Goal: Task Accomplishment & Management: Manage account settings

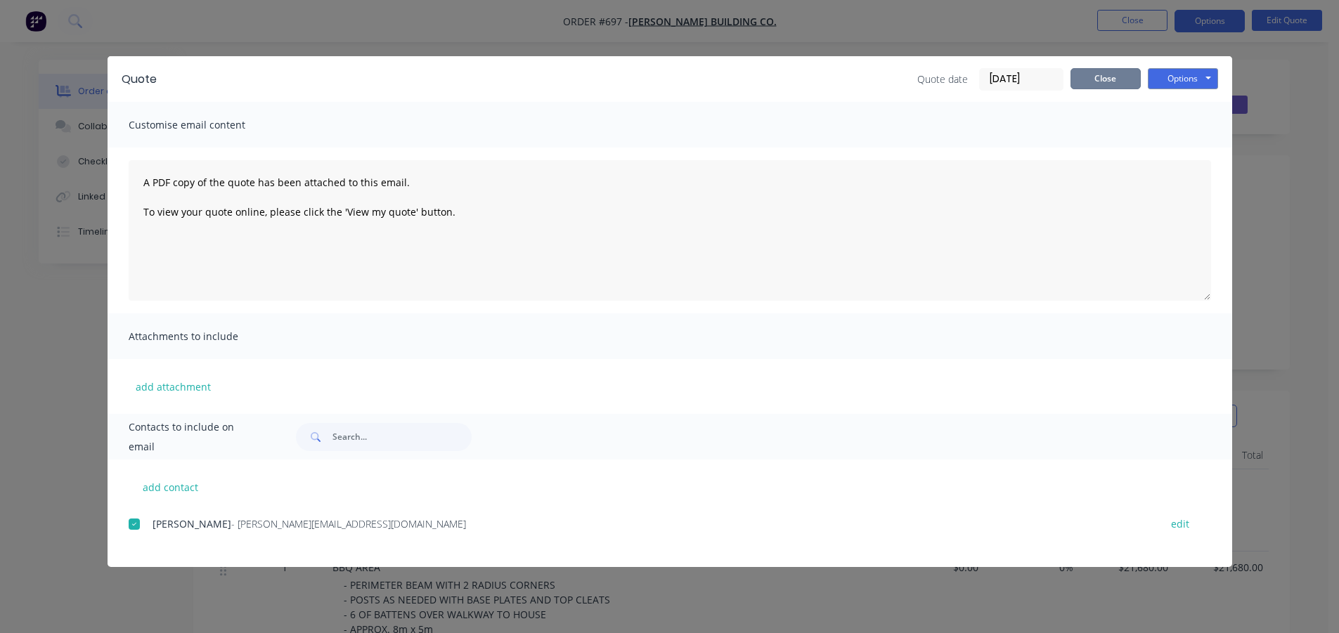
click at [1112, 77] on button "Close" at bounding box center [1105, 78] width 70 height 21
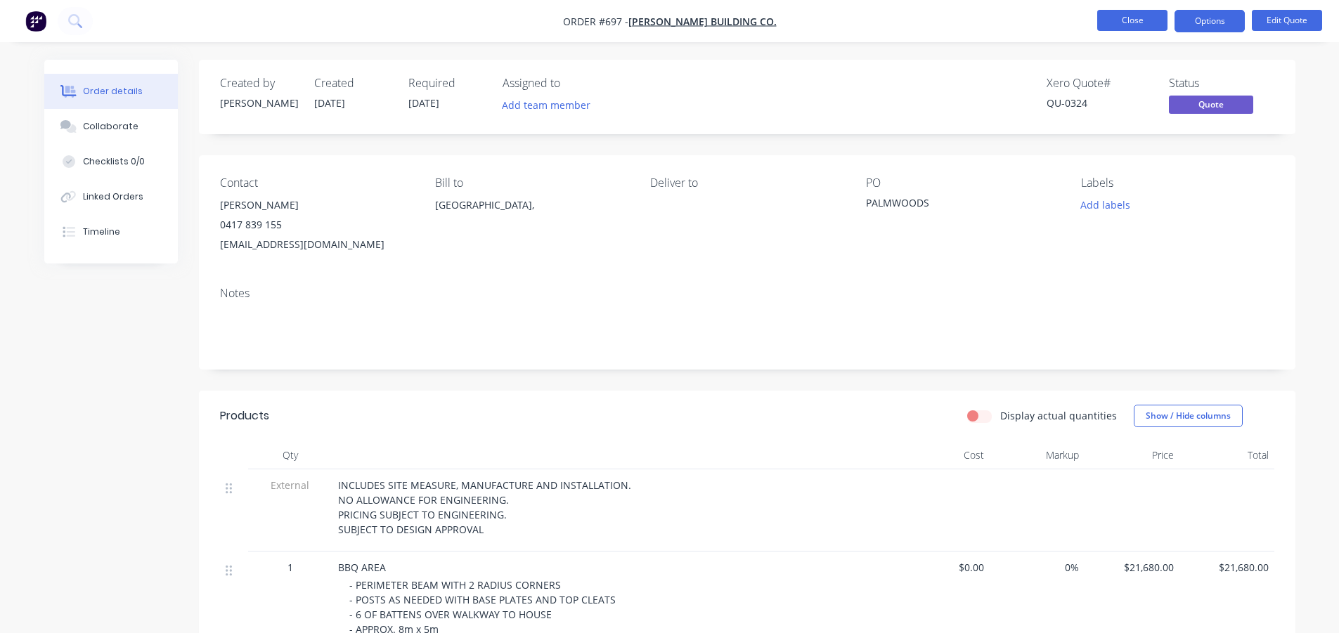
click at [1128, 30] on button "Close" at bounding box center [1132, 20] width 70 height 21
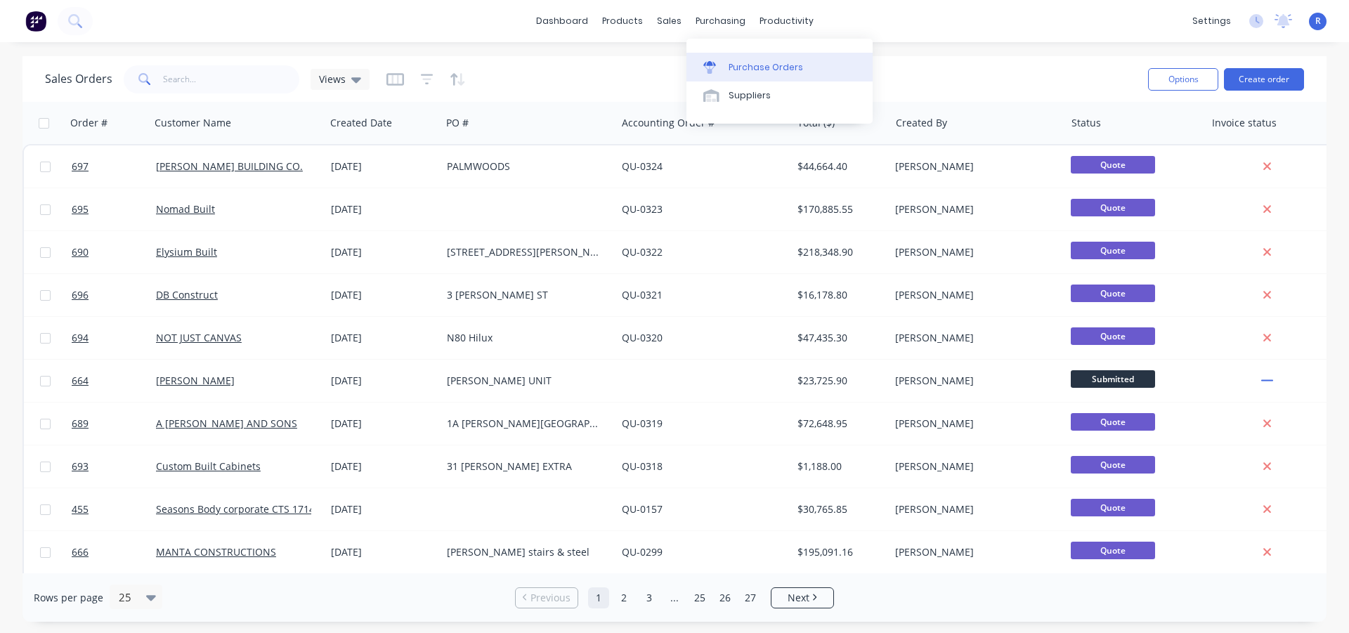
click at [752, 70] on div "Purchase Orders" at bounding box center [766, 67] width 75 height 13
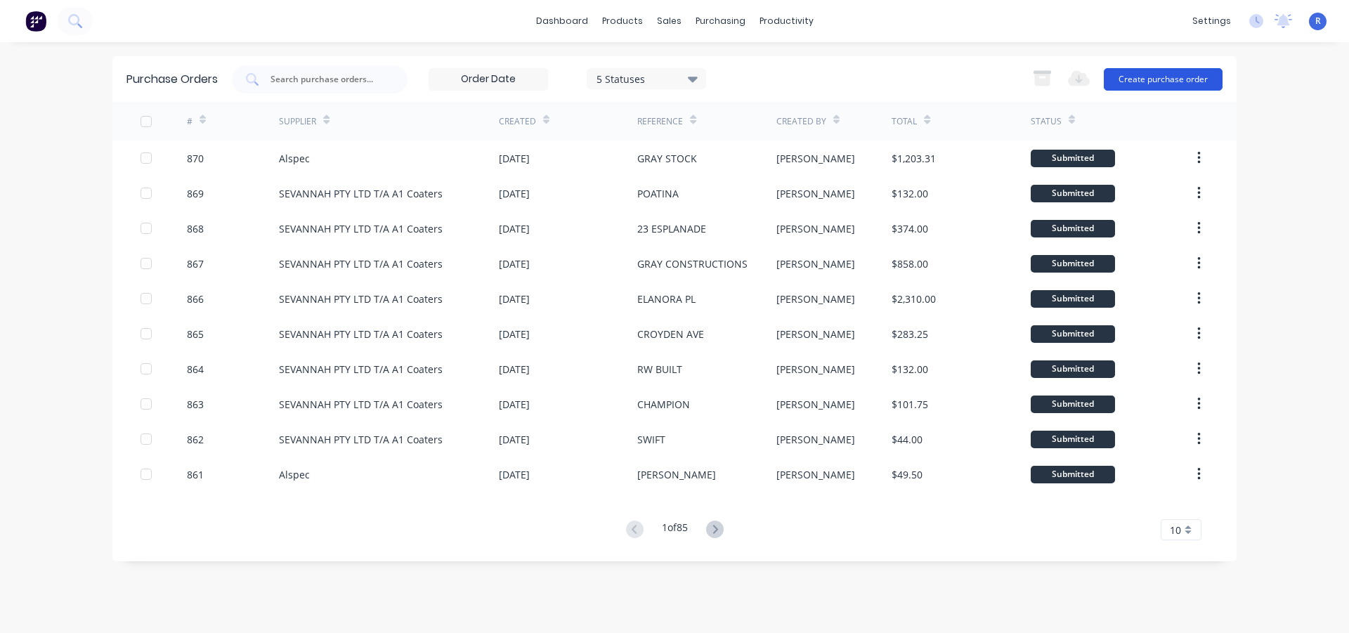
click at [1186, 79] on button "Create purchase order" at bounding box center [1163, 79] width 119 height 22
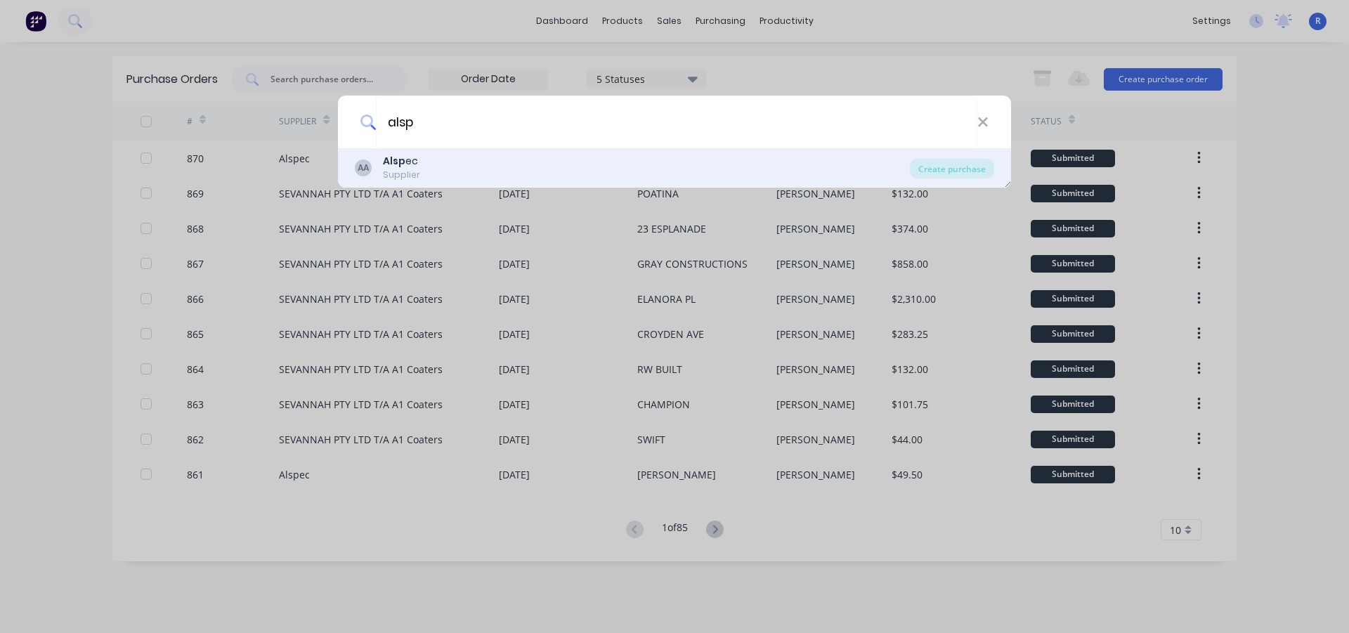
type input "alsp"
click at [399, 158] on b "Alsp" at bounding box center [394, 161] width 22 height 14
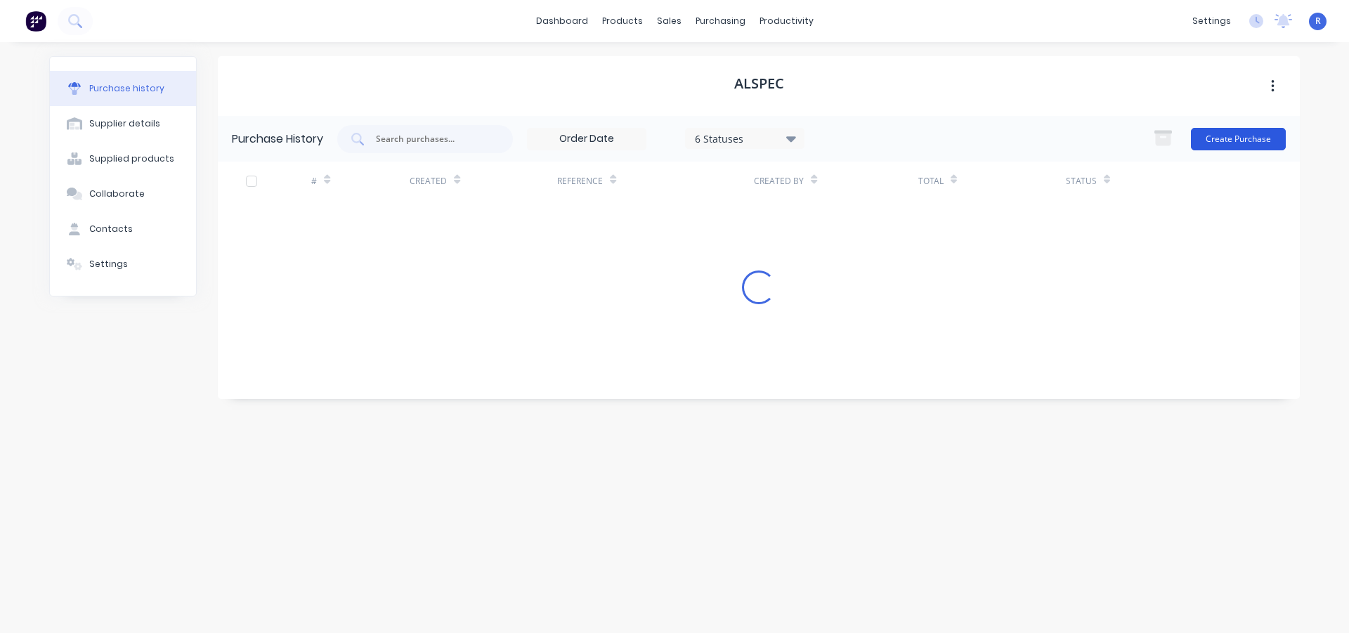
click at [1242, 132] on button "Create Purchase" at bounding box center [1238, 139] width 95 height 22
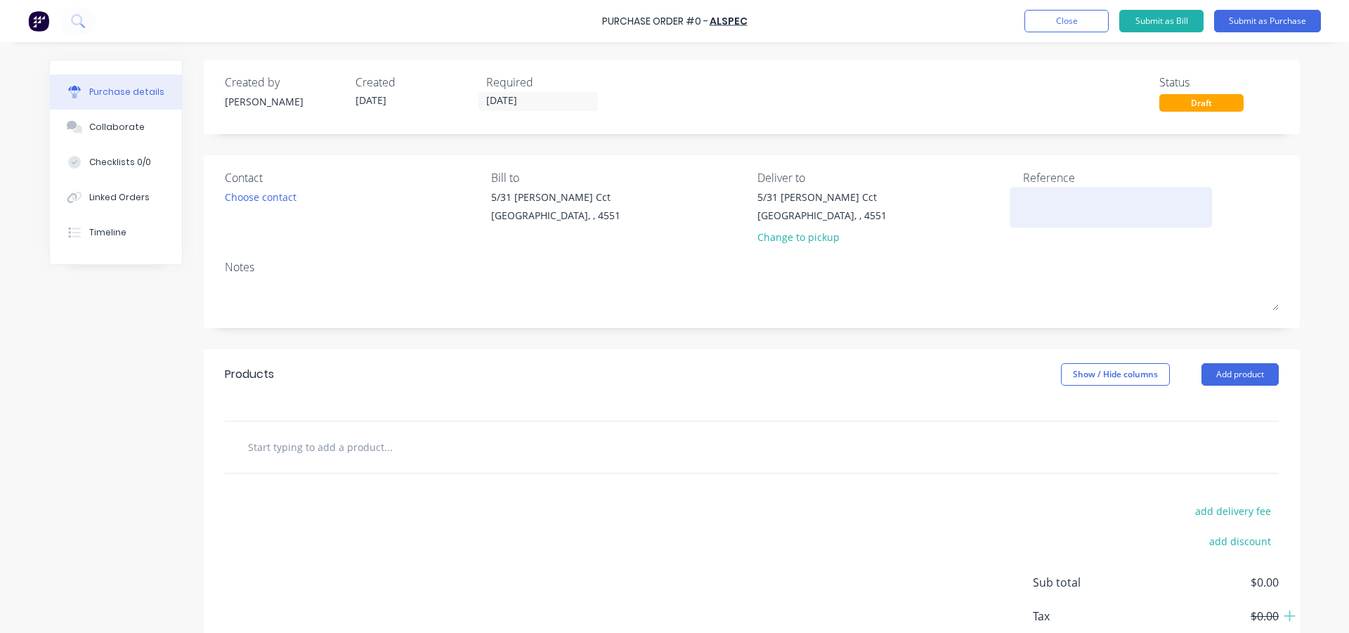
click at [1060, 209] on textarea at bounding box center [1111, 206] width 176 height 32
type textarea "x"
type textarea "D"
type textarea "x"
type textarea "DB"
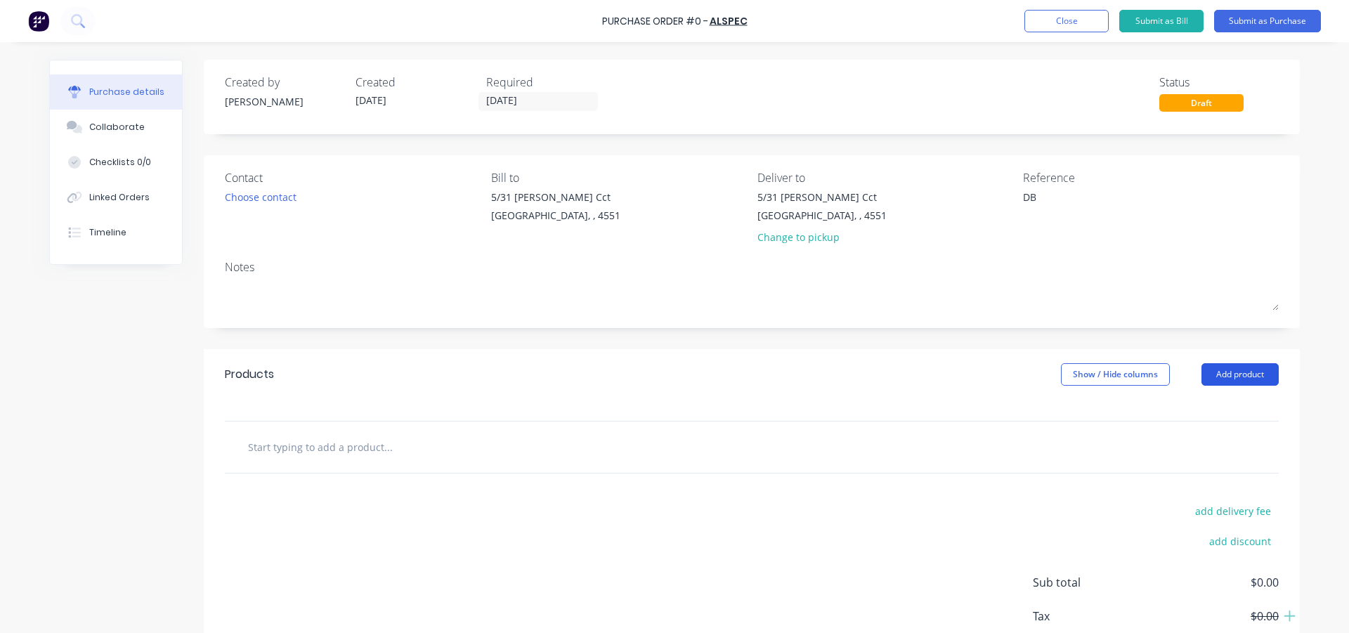
type textarea "x"
type textarea "DB"
click at [1213, 365] on button "Add product" at bounding box center [1240, 374] width 77 height 22
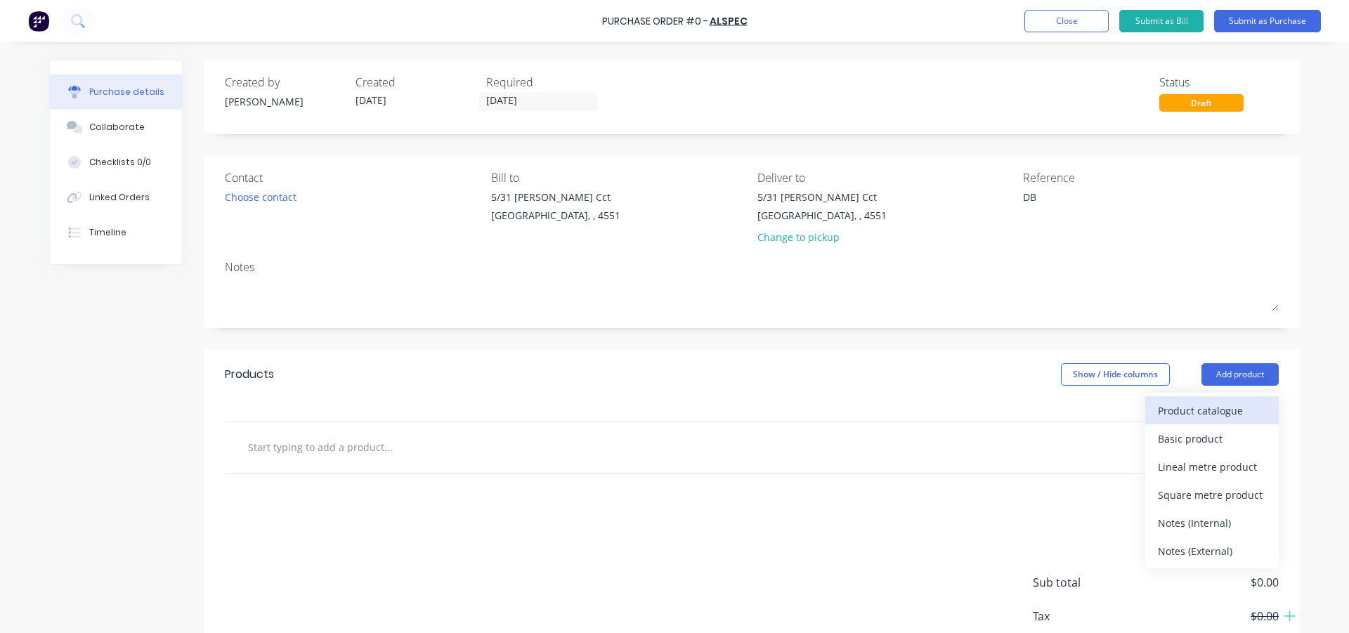
click at [1203, 408] on div "Product catalogue" at bounding box center [1212, 411] width 108 height 20
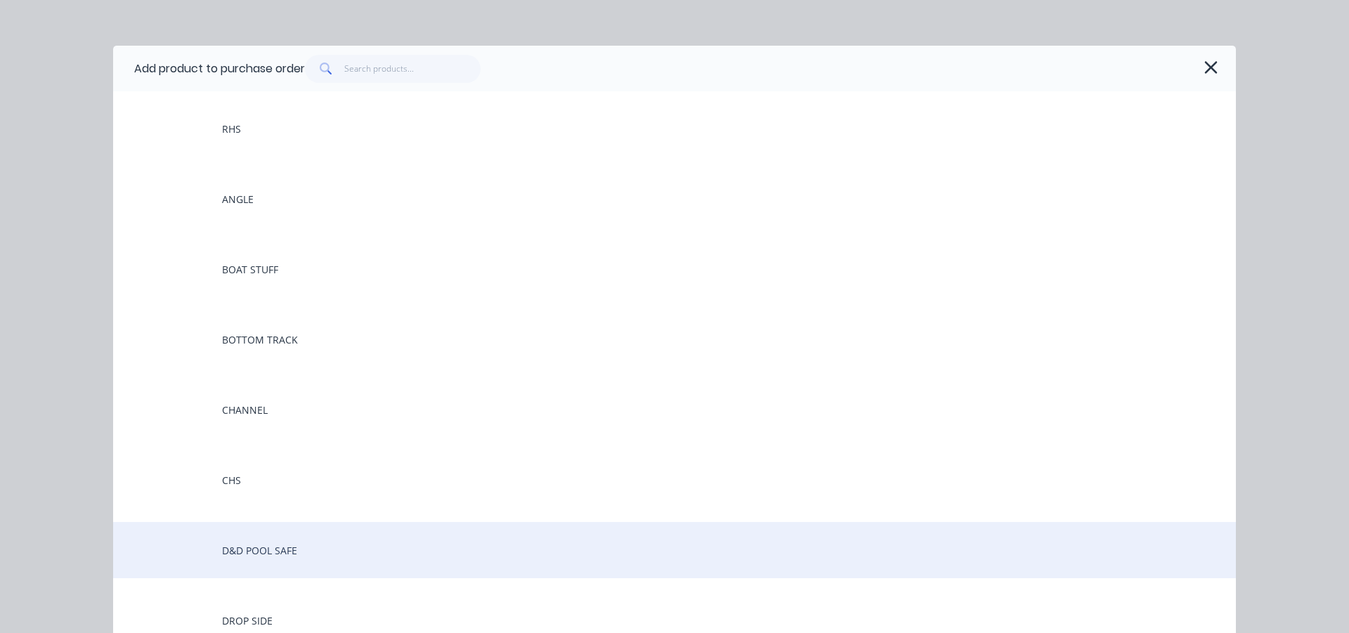
scroll to position [141, 0]
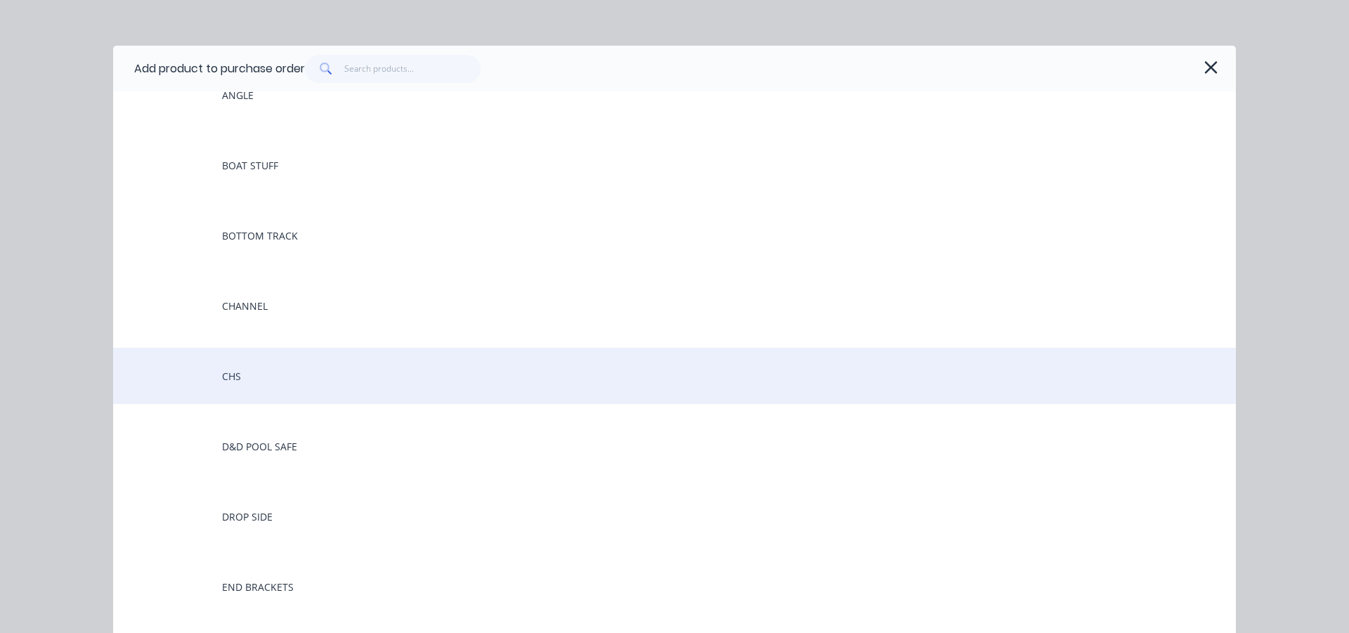
click at [212, 379] on div "CHS" at bounding box center [674, 376] width 1123 height 56
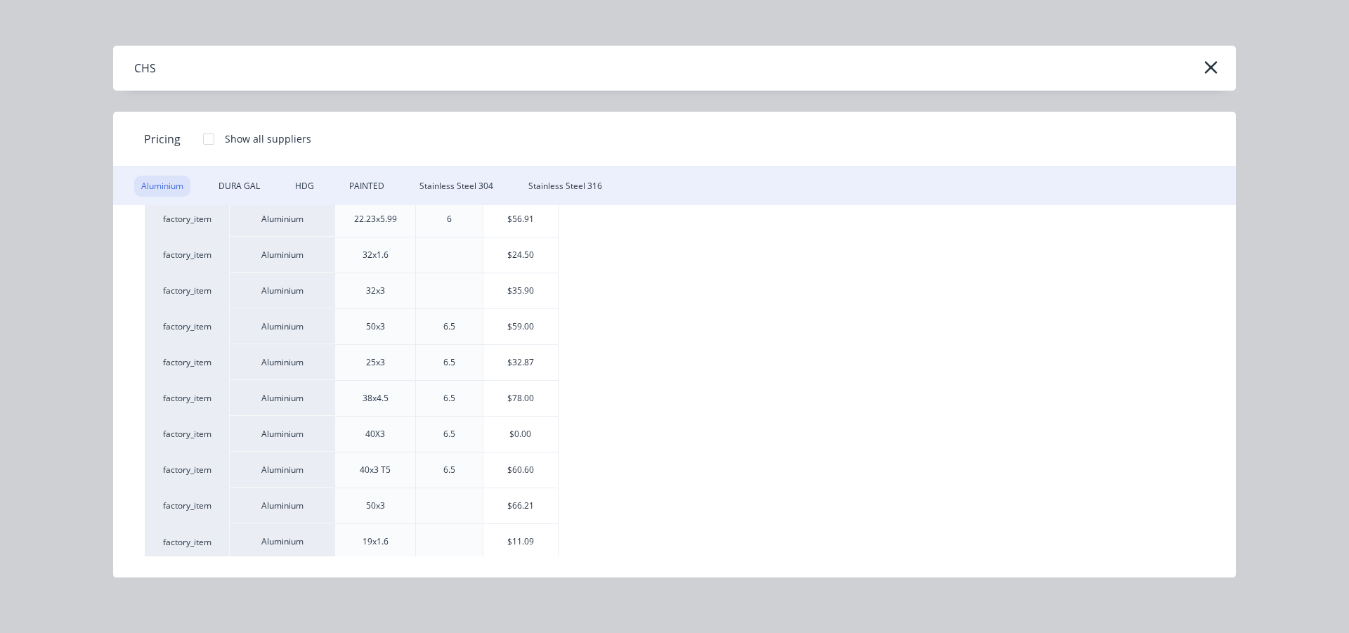
scroll to position [132, 0]
click at [512, 315] on div "$59.00" at bounding box center [521, 323] width 75 height 35
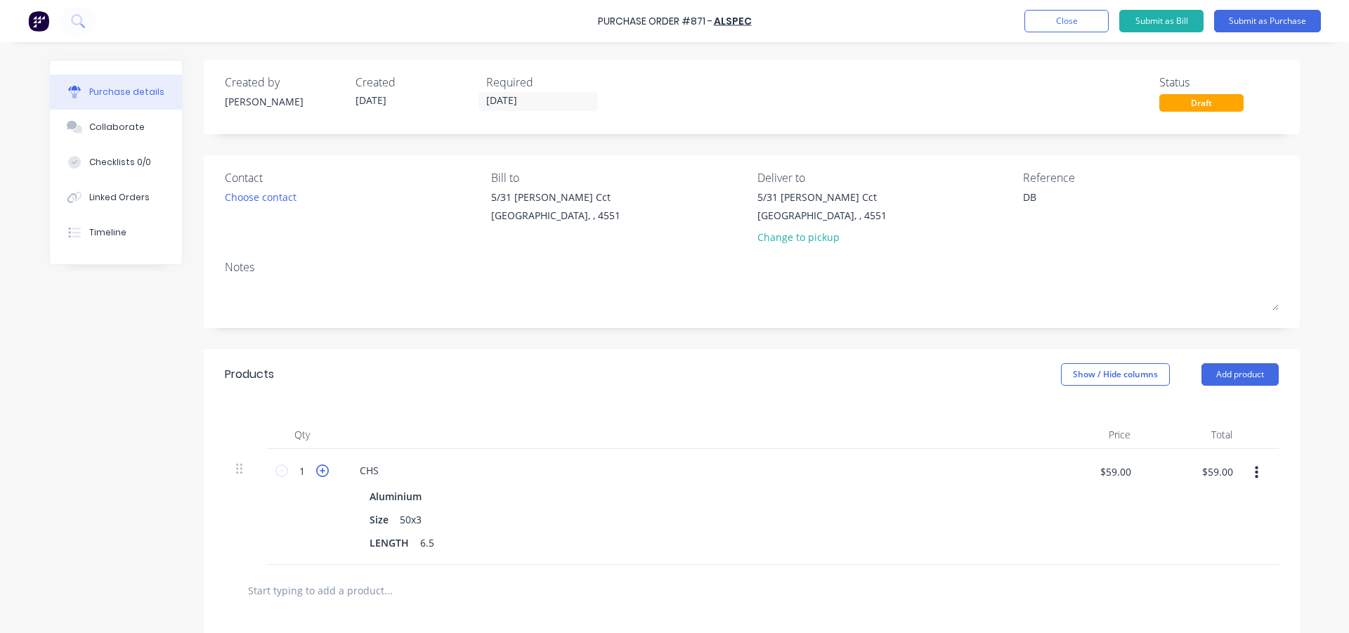
click at [319, 472] on icon at bounding box center [322, 471] width 13 height 13
type textarea "x"
type input "2"
type input "$118.00"
click at [319, 472] on icon at bounding box center [322, 471] width 13 height 13
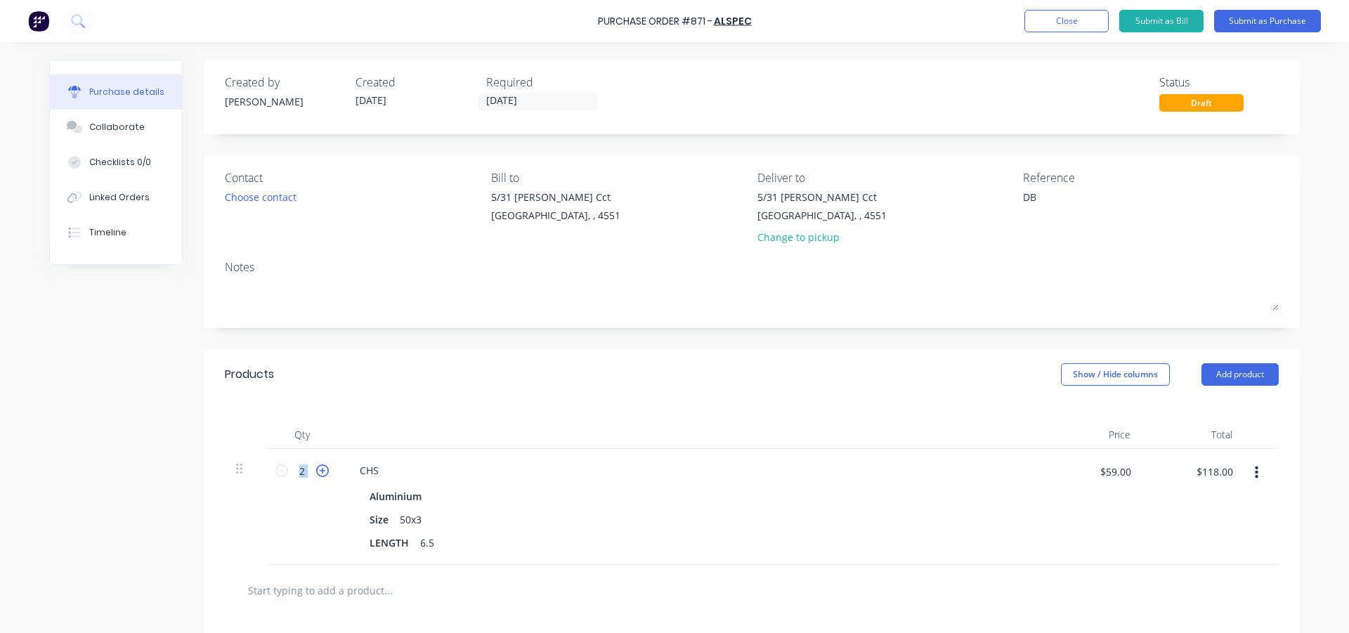
type textarea "x"
type input "3"
type input "$177.00"
click at [319, 472] on icon at bounding box center [322, 471] width 13 height 13
type textarea "x"
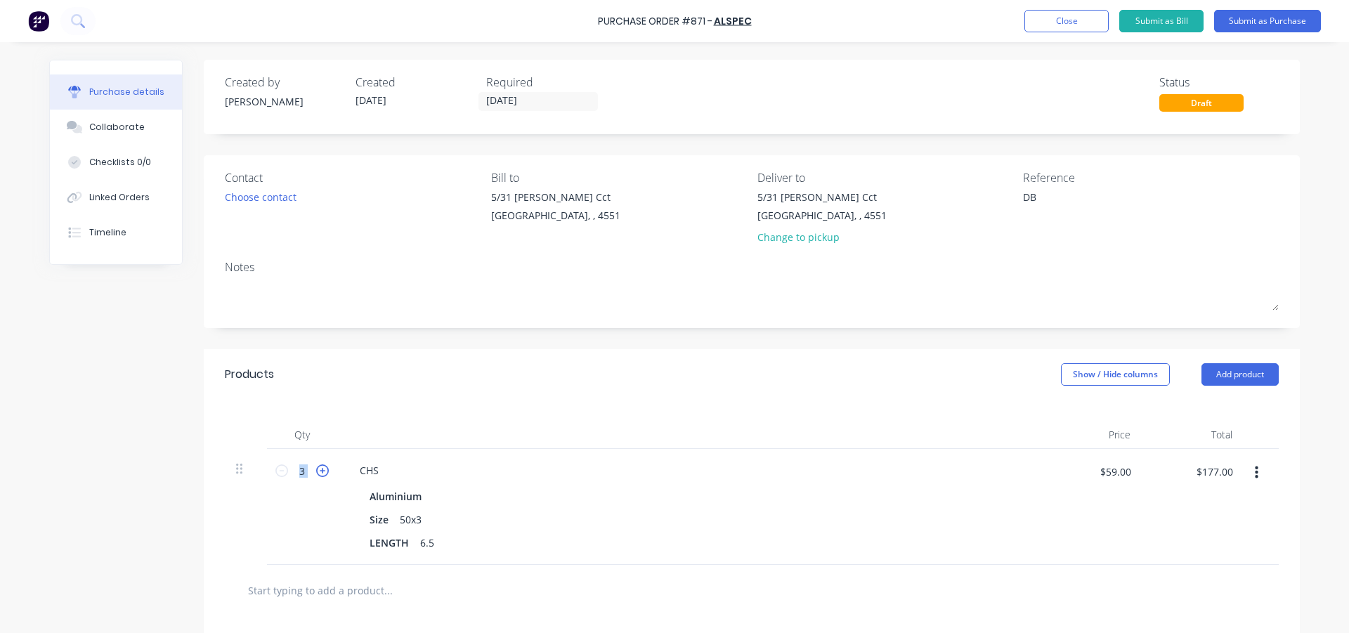
type input "4"
type input "$236.00"
click at [319, 472] on icon at bounding box center [322, 471] width 13 height 13
type textarea "x"
type input "5"
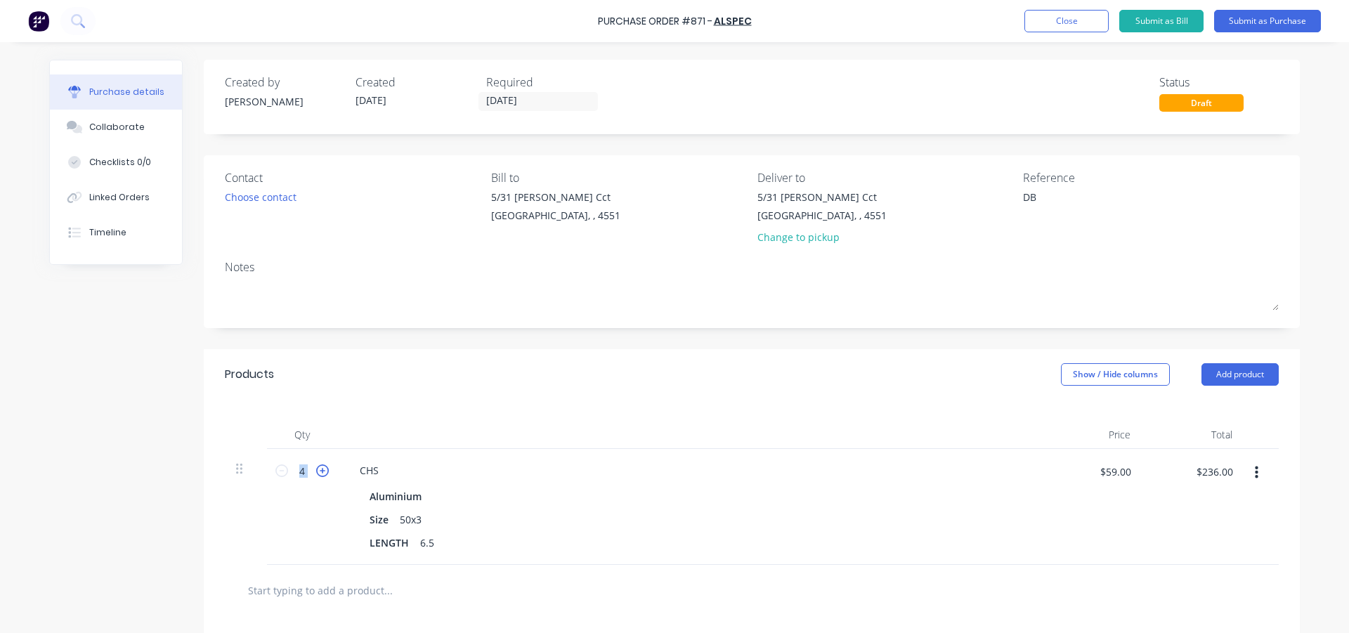
type input "$295.00"
click at [350, 398] on div "Products Show / Hide columns Add product" at bounding box center [752, 374] width 1096 height 51
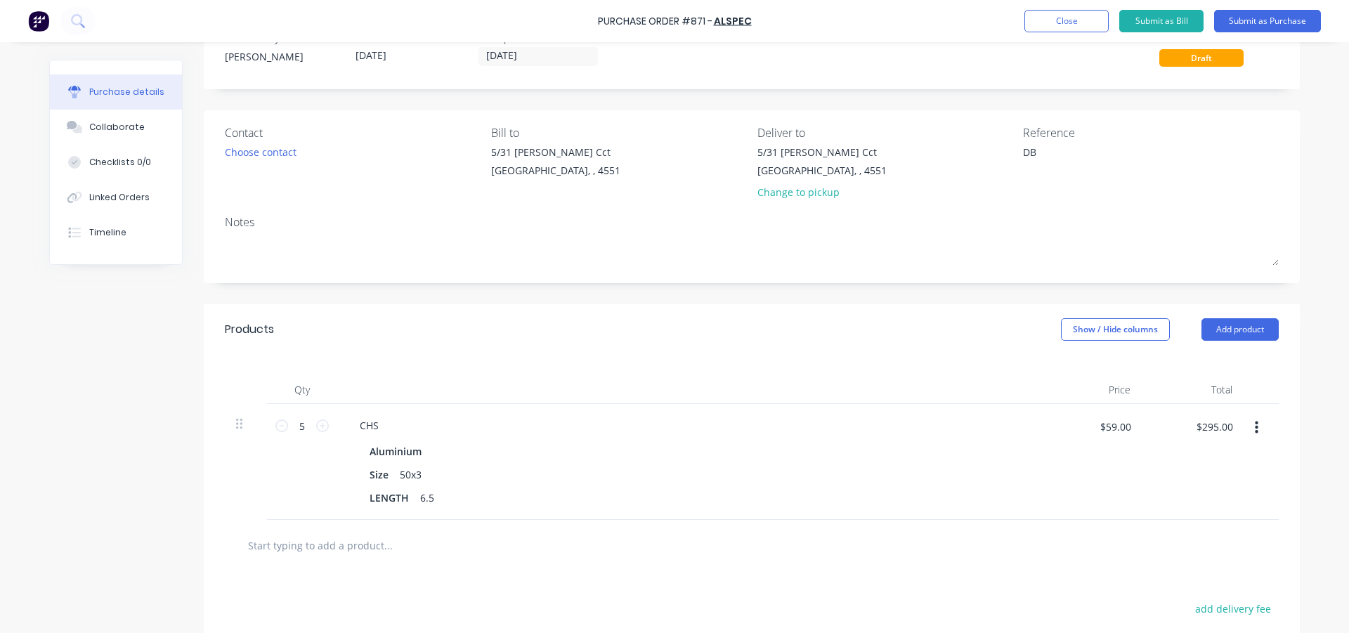
scroll to position [70, 0]
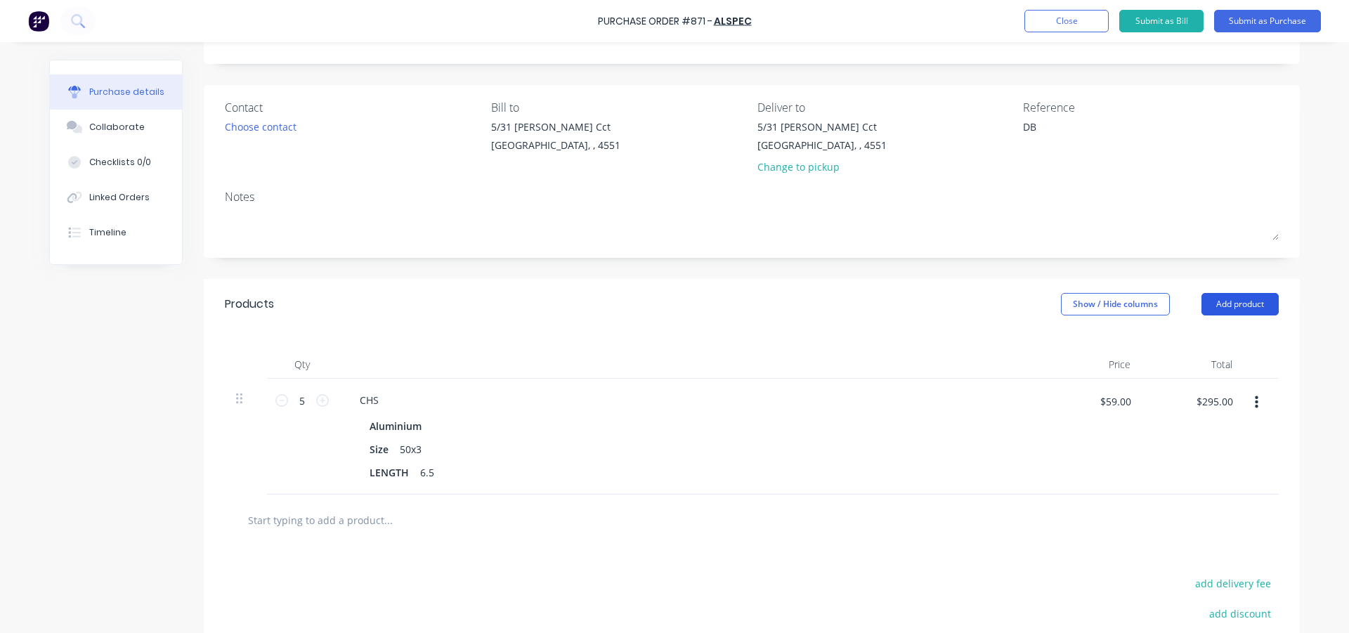
click at [1257, 304] on button "Add product" at bounding box center [1240, 304] width 77 height 22
click at [1191, 344] on div "Product catalogue" at bounding box center [1212, 340] width 108 height 20
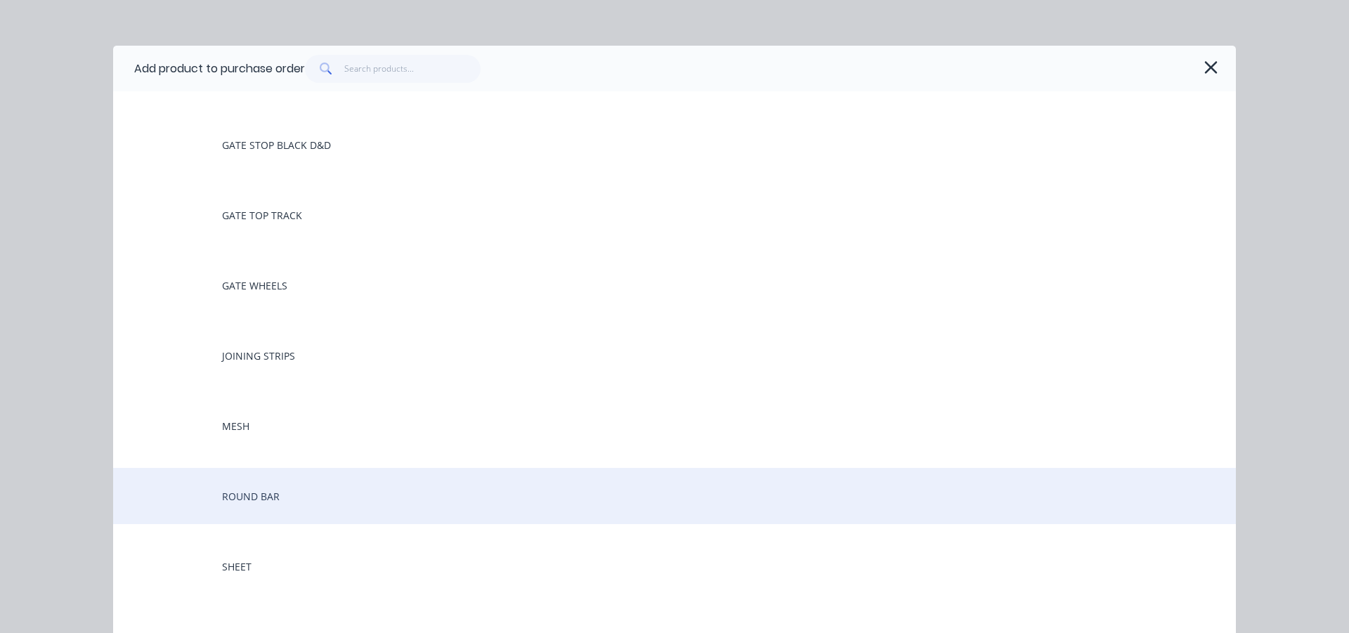
scroll to position [914, 0]
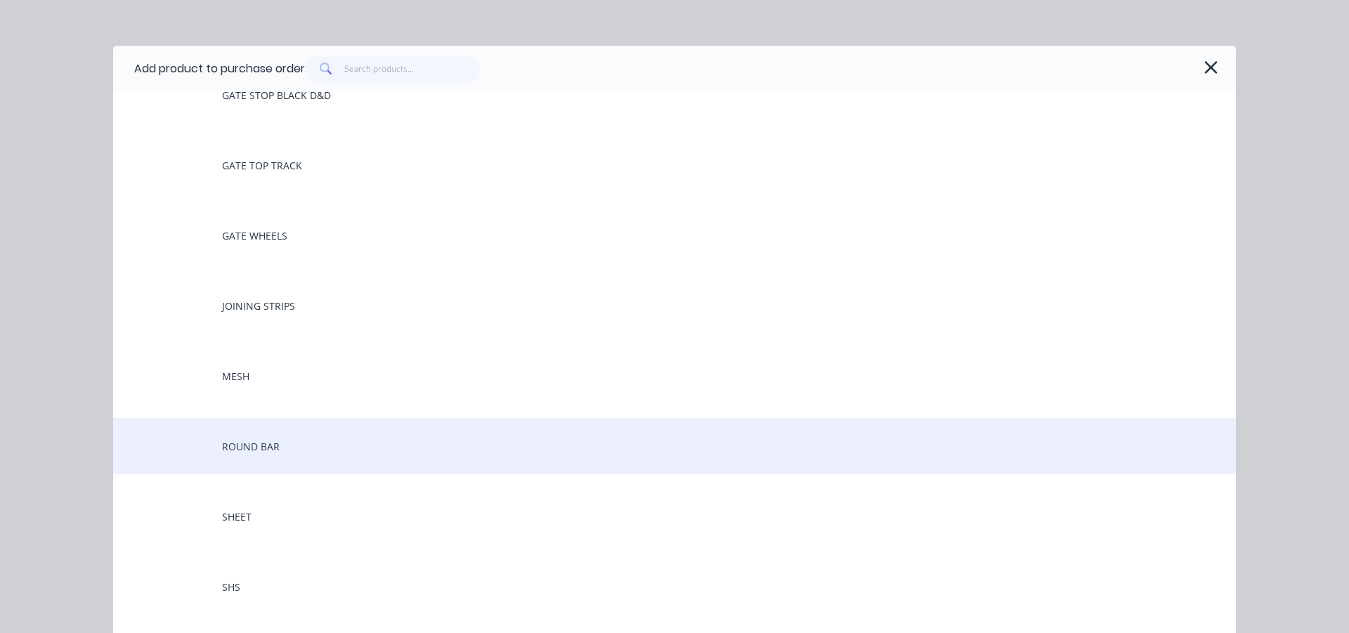
click at [305, 450] on div "ROUND BAR" at bounding box center [674, 446] width 1123 height 56
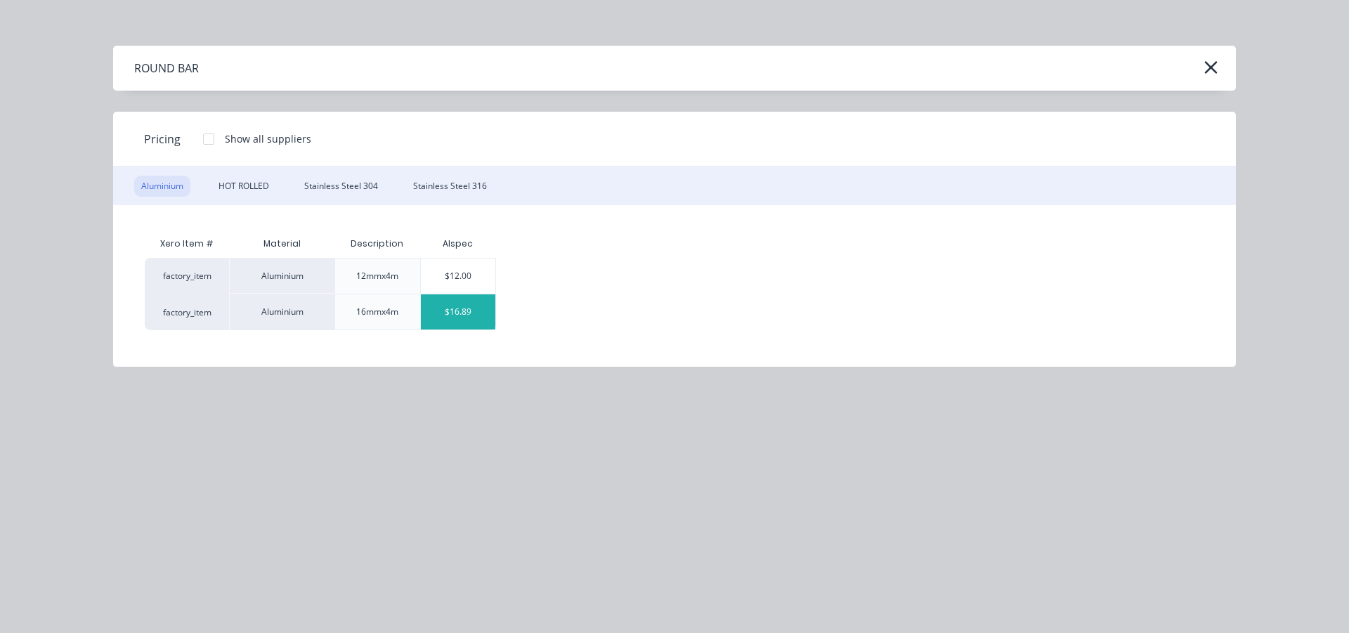
click at [479, 309] on div "$16.89" at bounding box center [458, 311] width 75 height 35
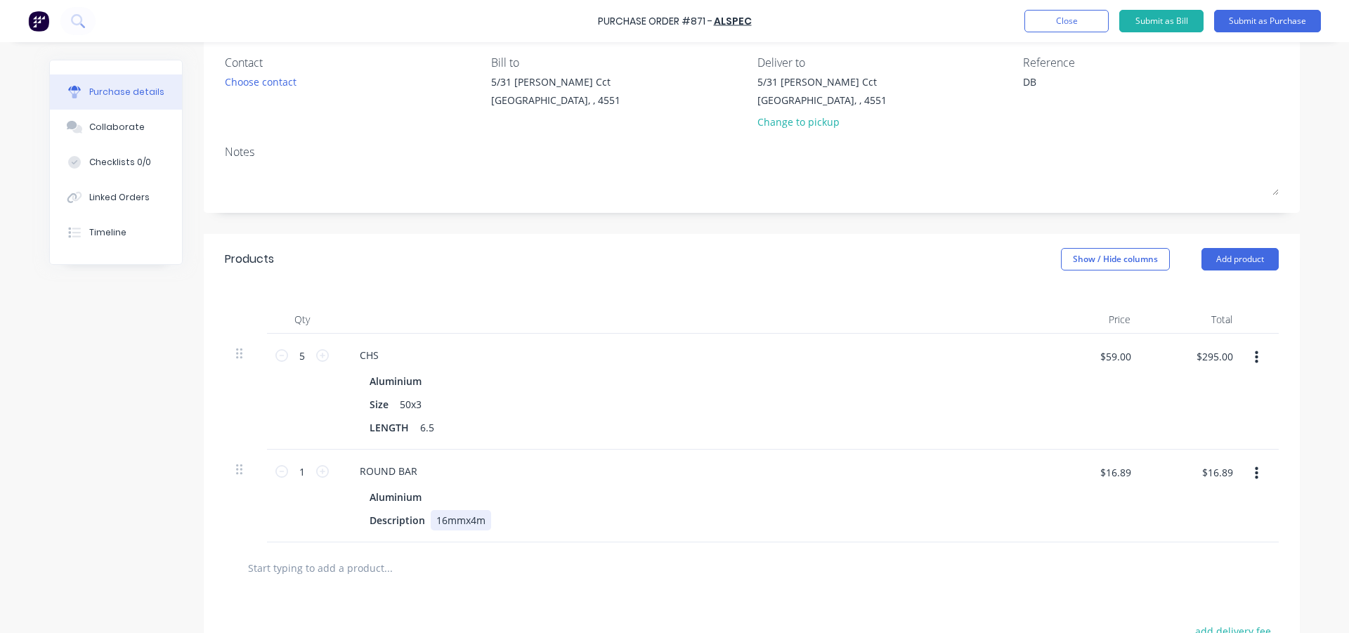
scroll to position [141, 0]
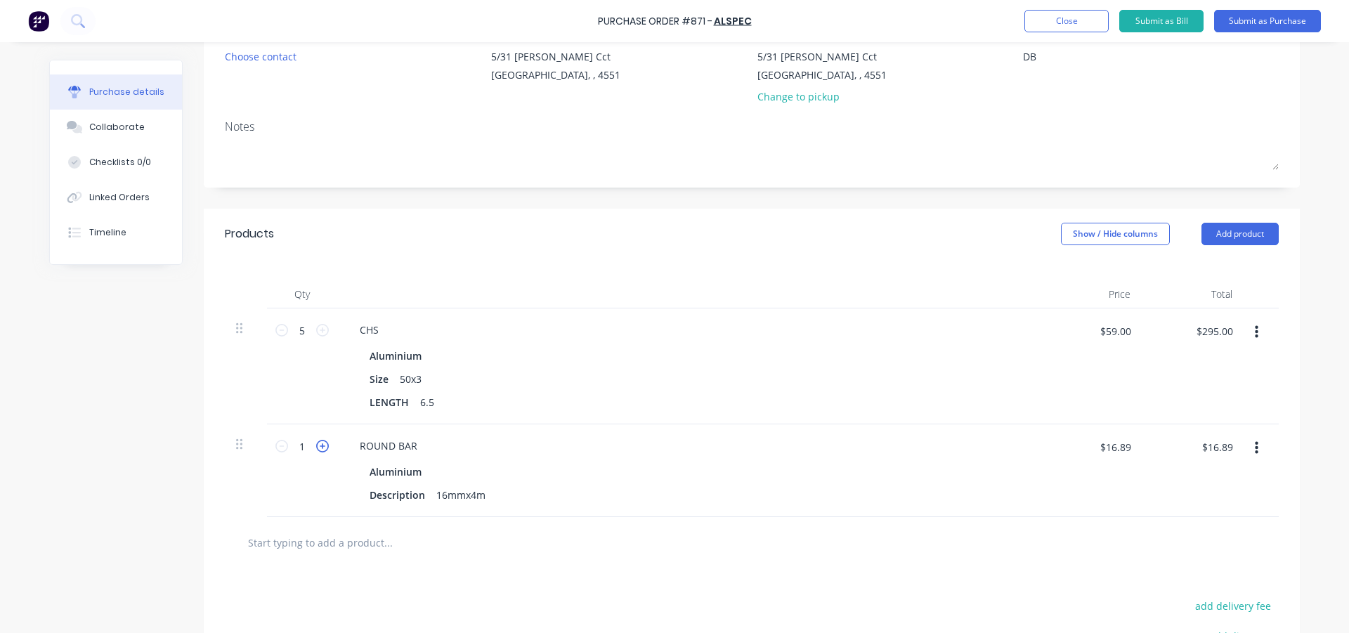
click at [320, 448] on icon at bounding box center [322, 446] width 13 height 13
type textarea "x"
type input "2"
type input "$33.78"
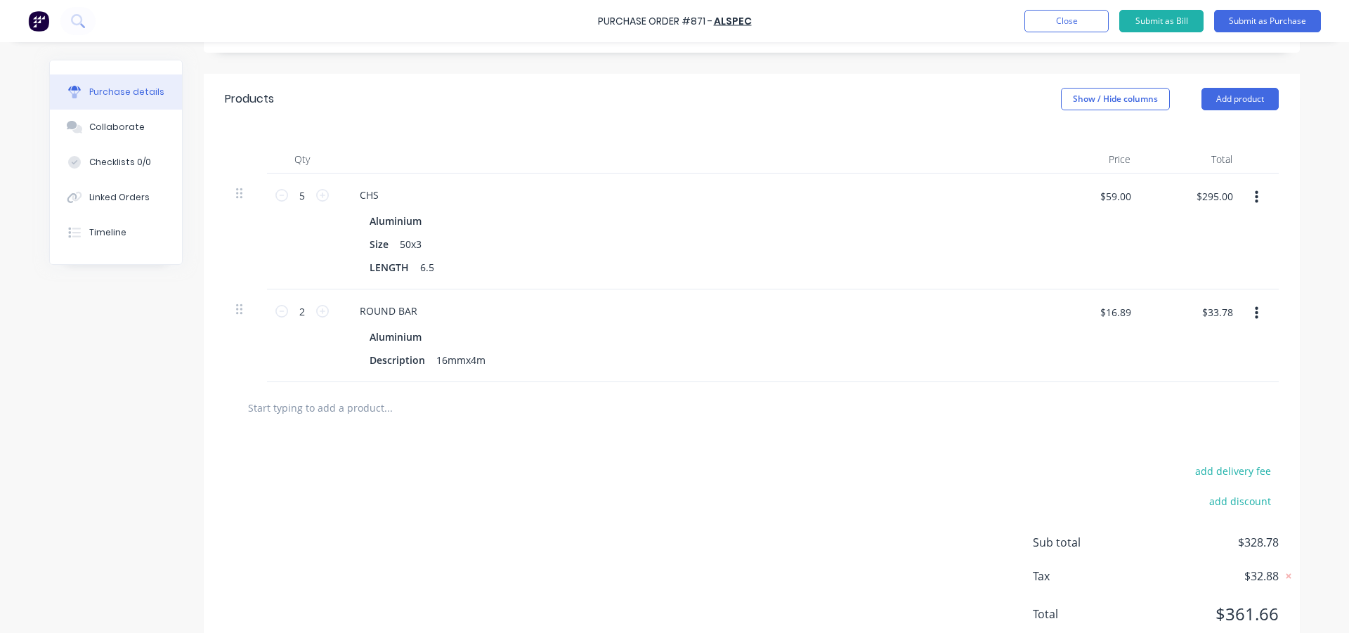
scroll to position [281, 0]
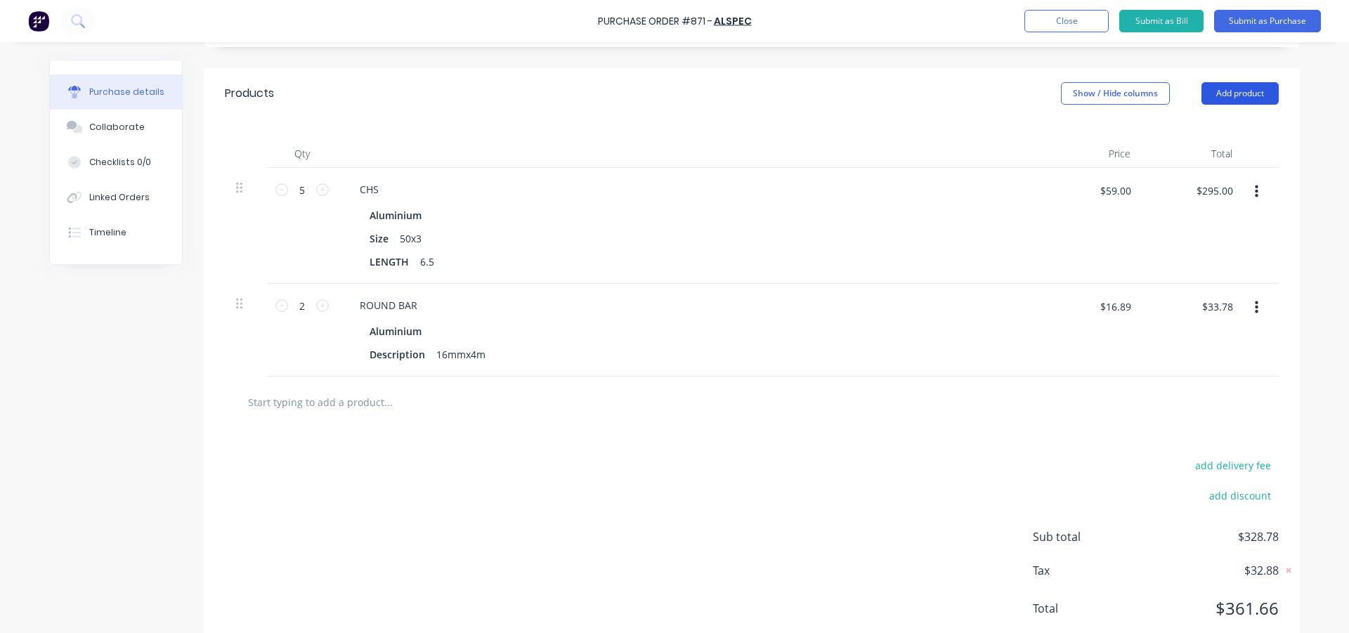
click at [1218, 96] on button "Add product" at bounding box center [1240, 93] width 77 height 22
click at [1205, 127] on div "Product catalogue" at bounding box center [1212, 129] width 108 height 20
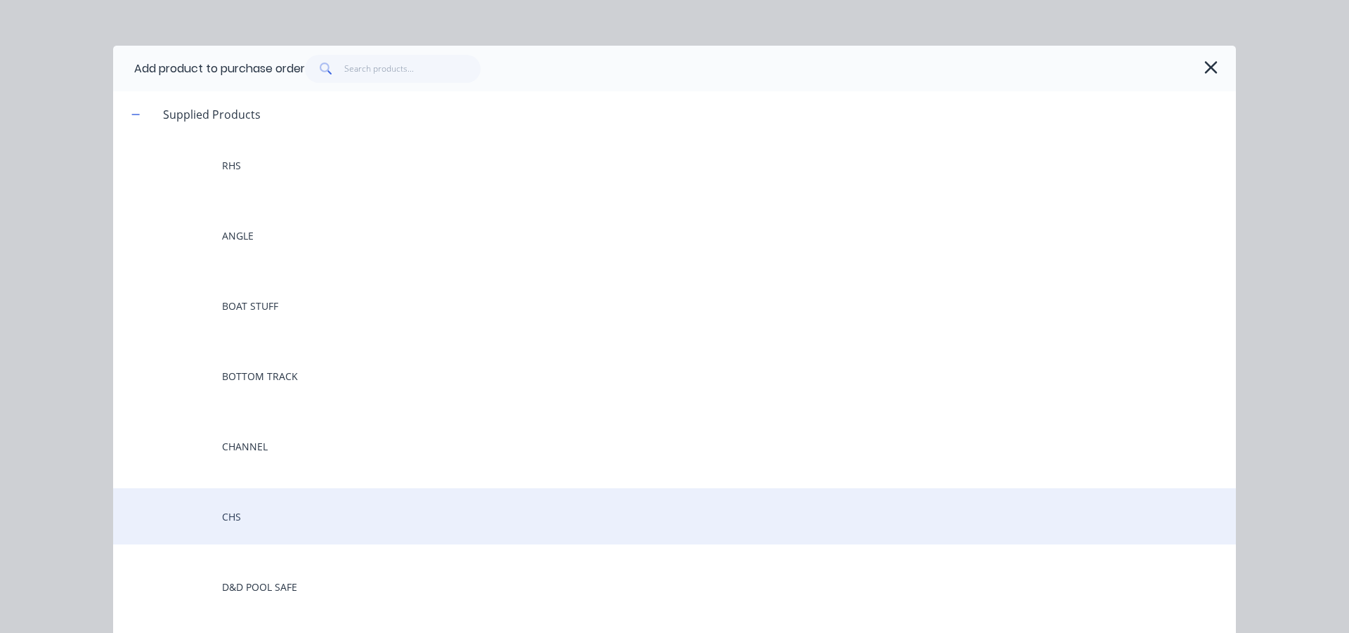
click at [247, 516] on div "CHS" at bounding box center [674, 516] width 1123 height 56
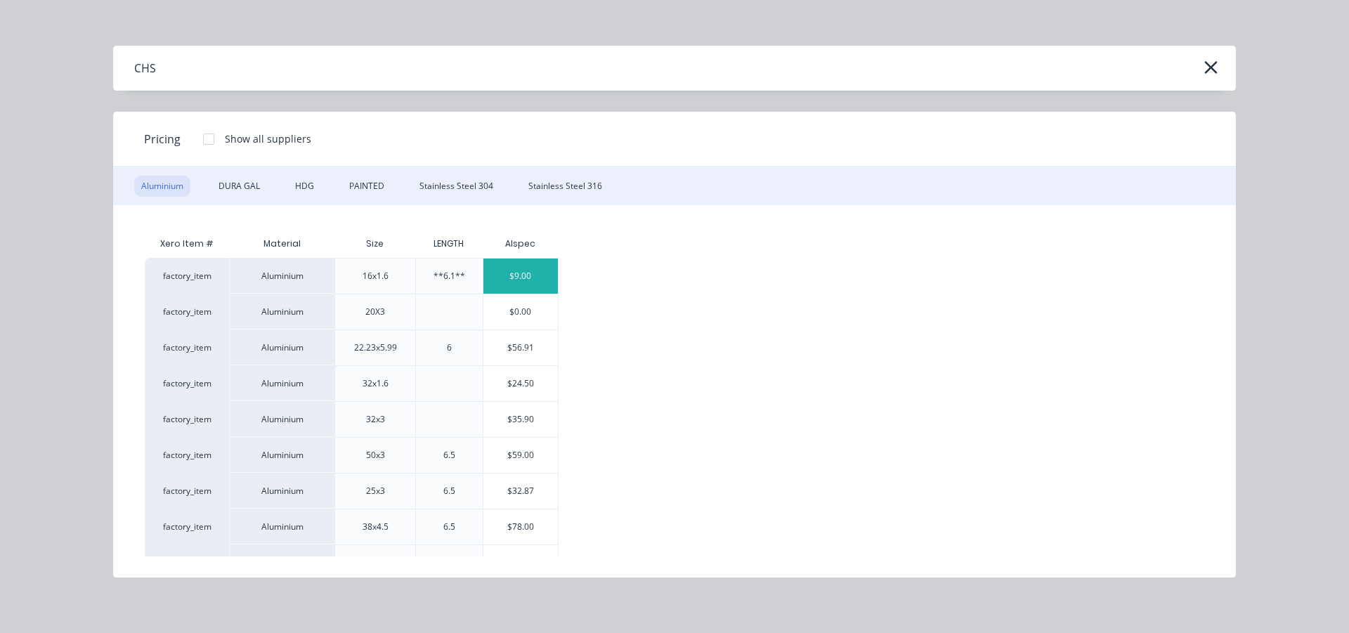
click at [519, 274] on div "$9.00" at bounding box center [521, 276] width 75 height 35
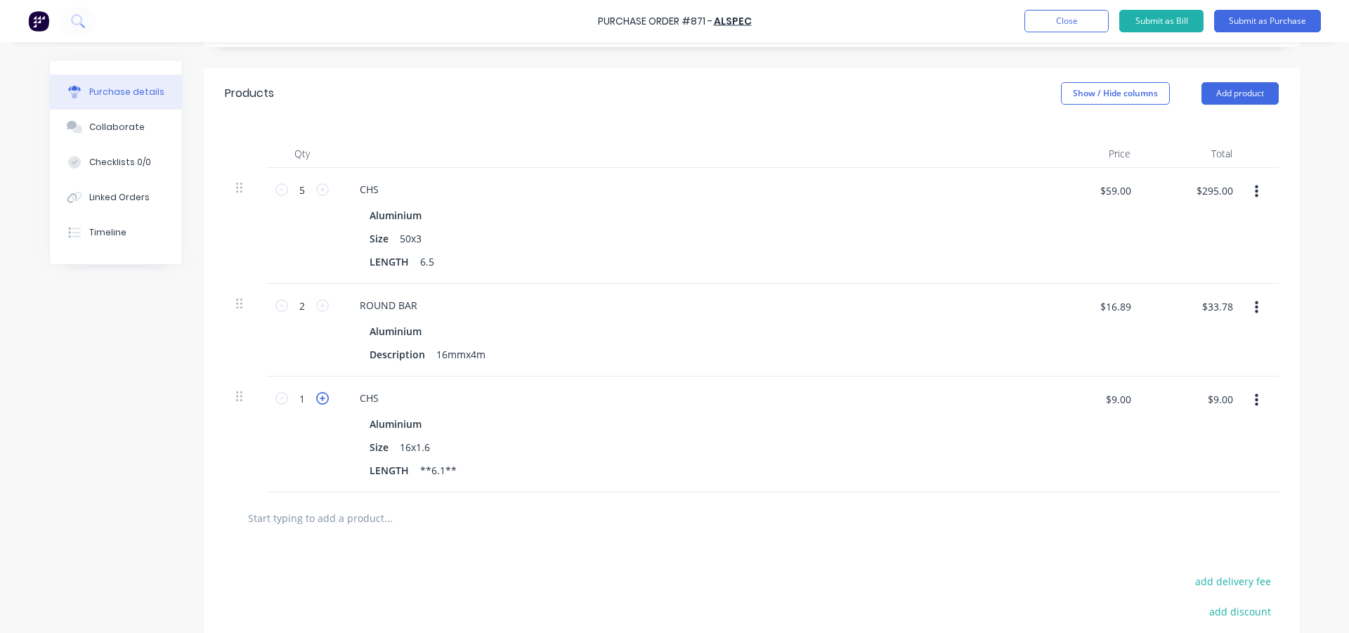
click at [319, 399] on icon at bounding box center [322, 398] width 13 height 13
type textarea "x"
type input "2"
type input "$18.00"
click at [319, 399] on icon at bounding box center [322, 398] width 13 height 13
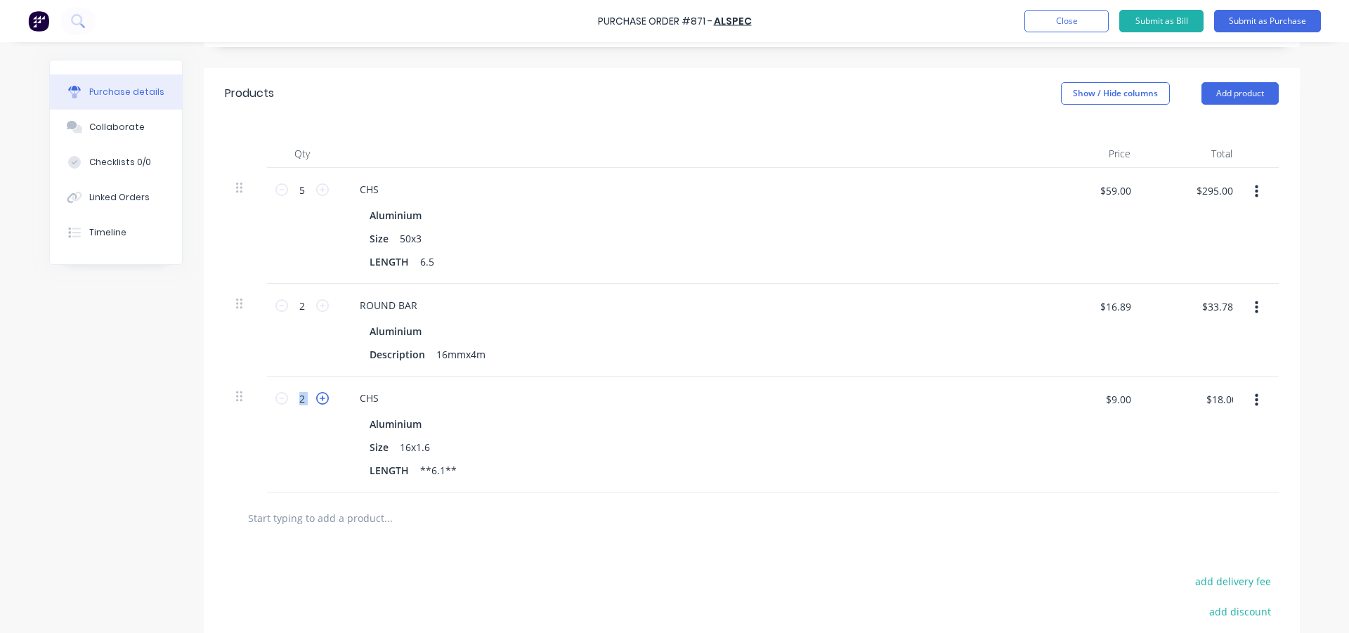
type textarea "x"
type input "3"
type input "$27.00"
click at [319, 399] on icon at bounding box center [322, 398] width 13 height 13
type textarea "x"
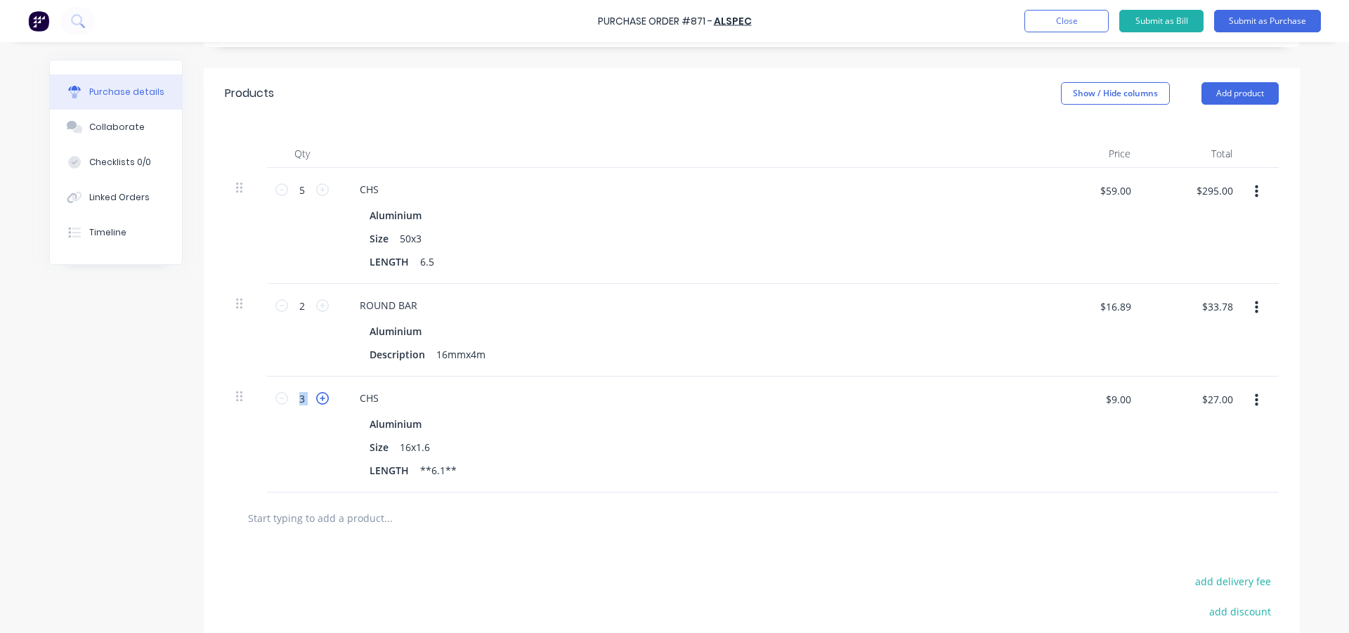
type input "4"
type input "$36.00"
click at [319, 399] on icon at bounding box center [322, 398] width 13 height 13
type textarea "x"
type input "5"
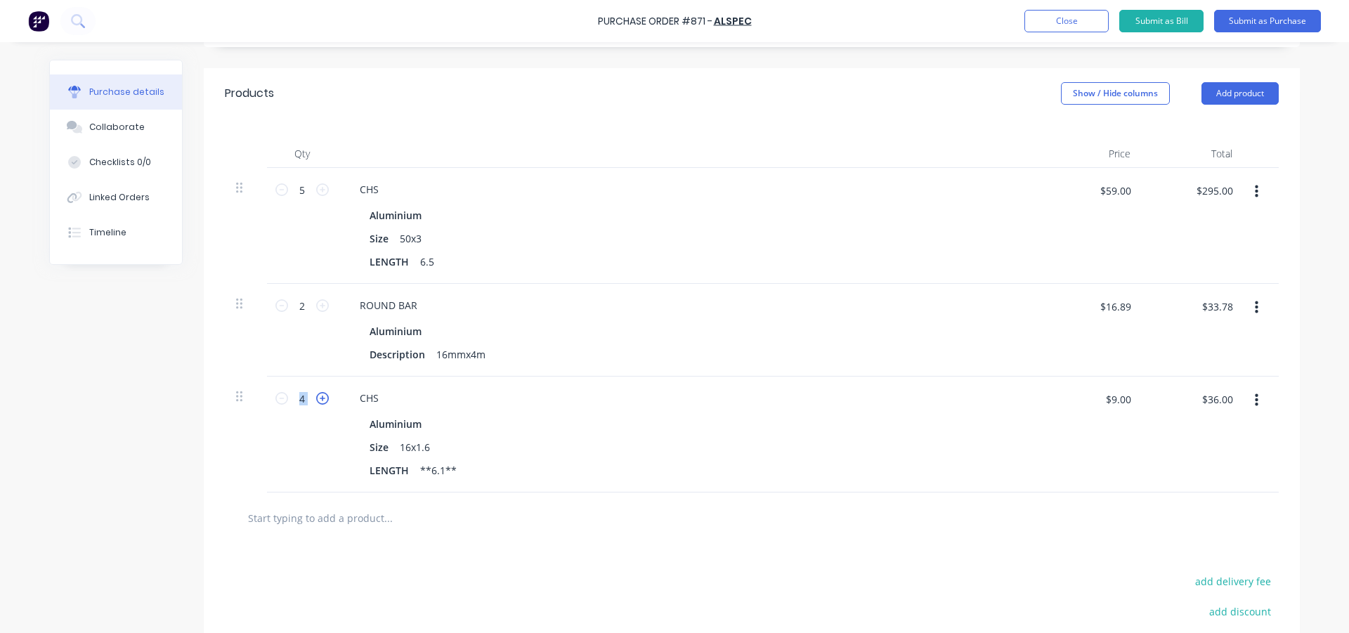
type input "$45.00"
drag, startPoint x: 629, startPoint y: 576, endPoint x: 623, endPoint y: 569, distance: 8.9
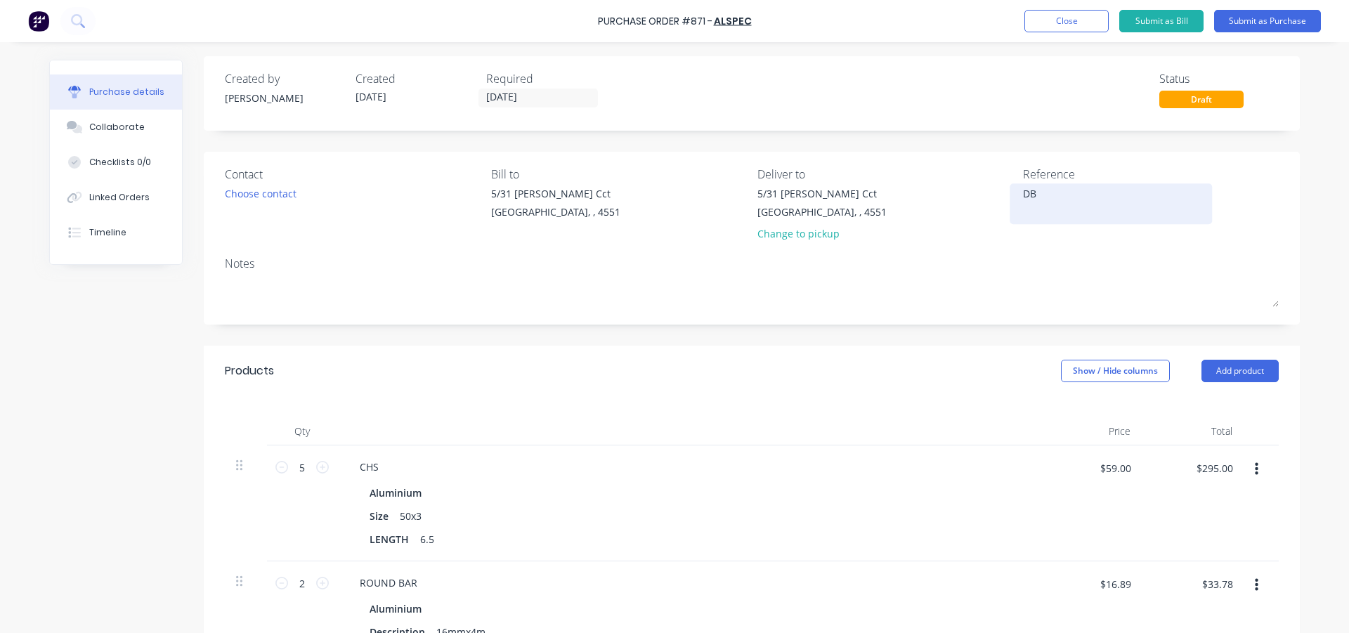
scroll to position [0, 0]
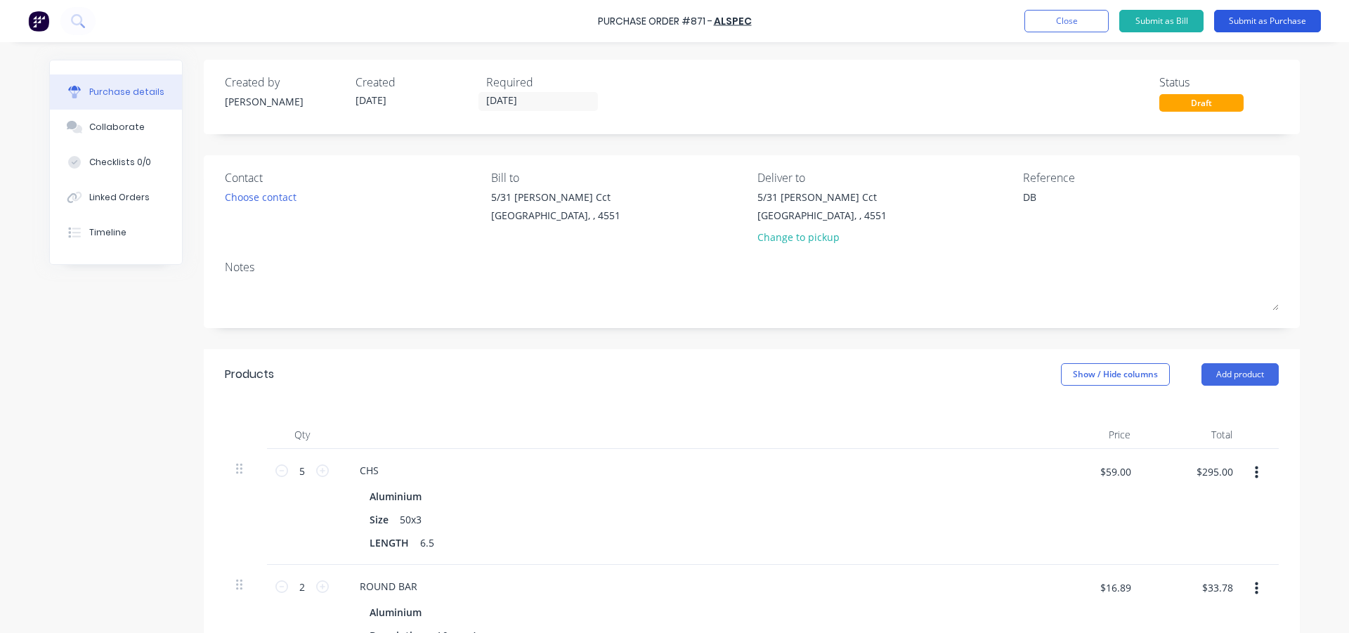
click at [1262, 22] on button "Submit as Purchase" at bounding box center [1268, 21] width 107 height 22
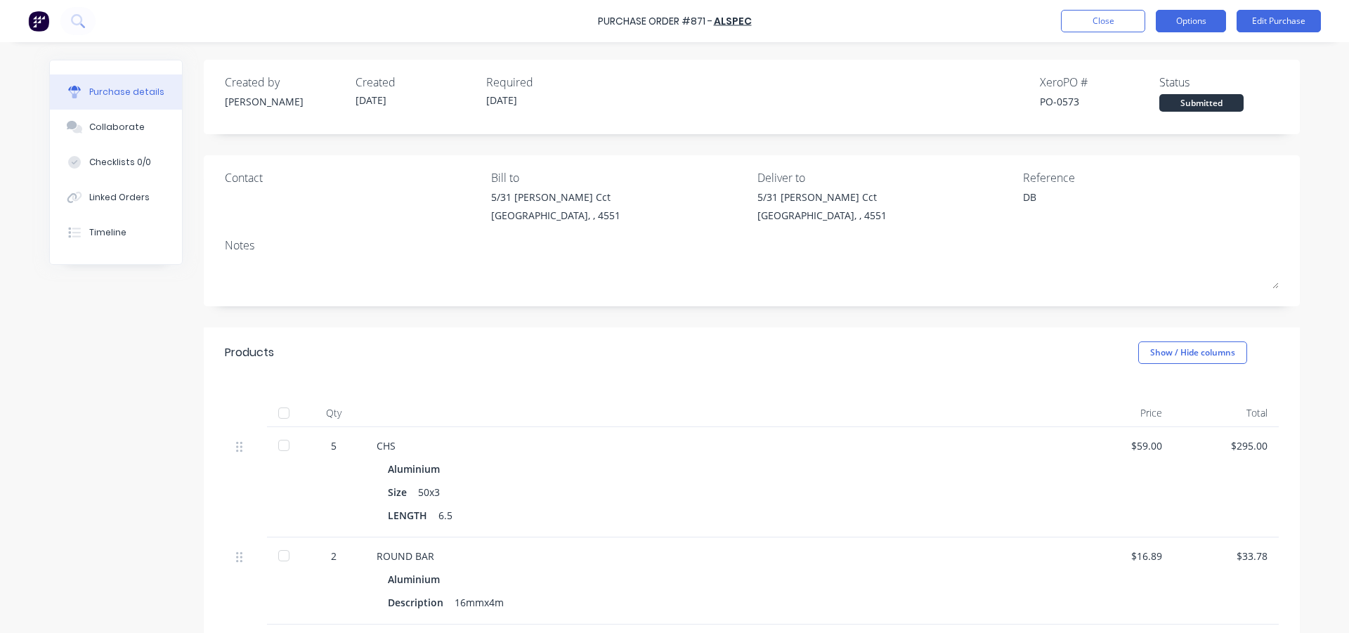
click at [1202, 22] on button "Options" at bounding box center [1191, 21] width 70 height 22
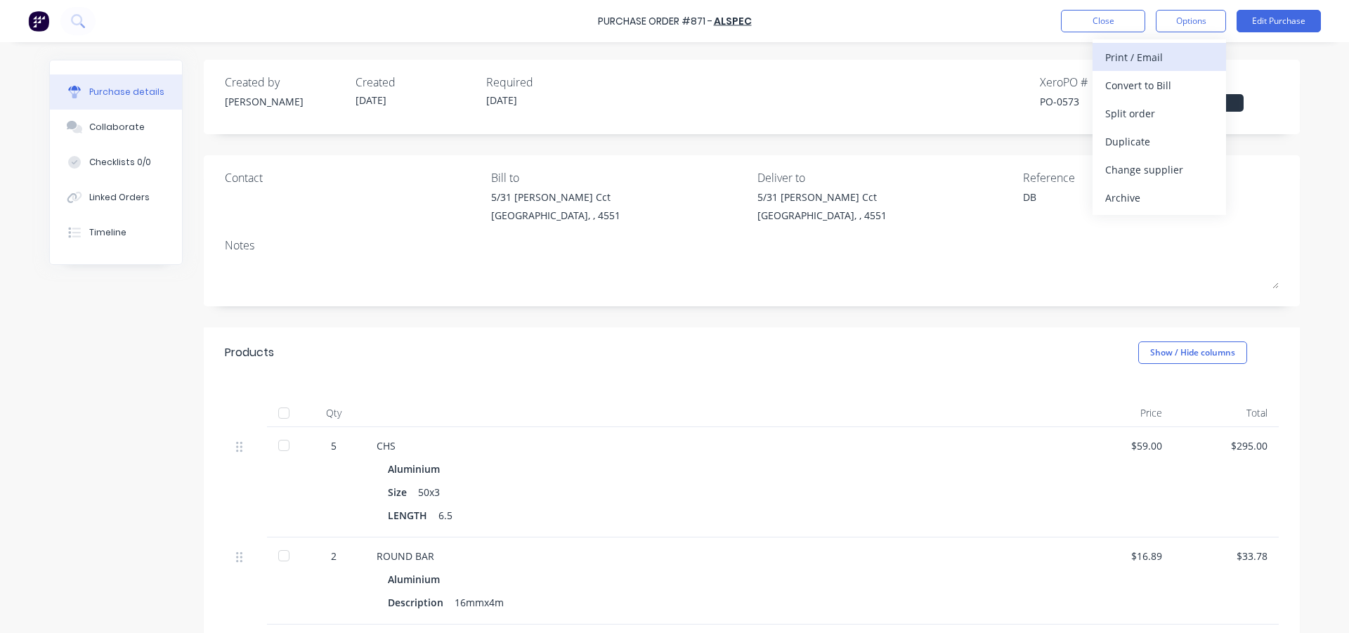
click at [1176, 60] on div "Print / Email" at bounding box center [1160, 57] width 108 height 20
click at [1142, 85] on div "With pricing" at bounding box center [1160, 85] width 108 height 20
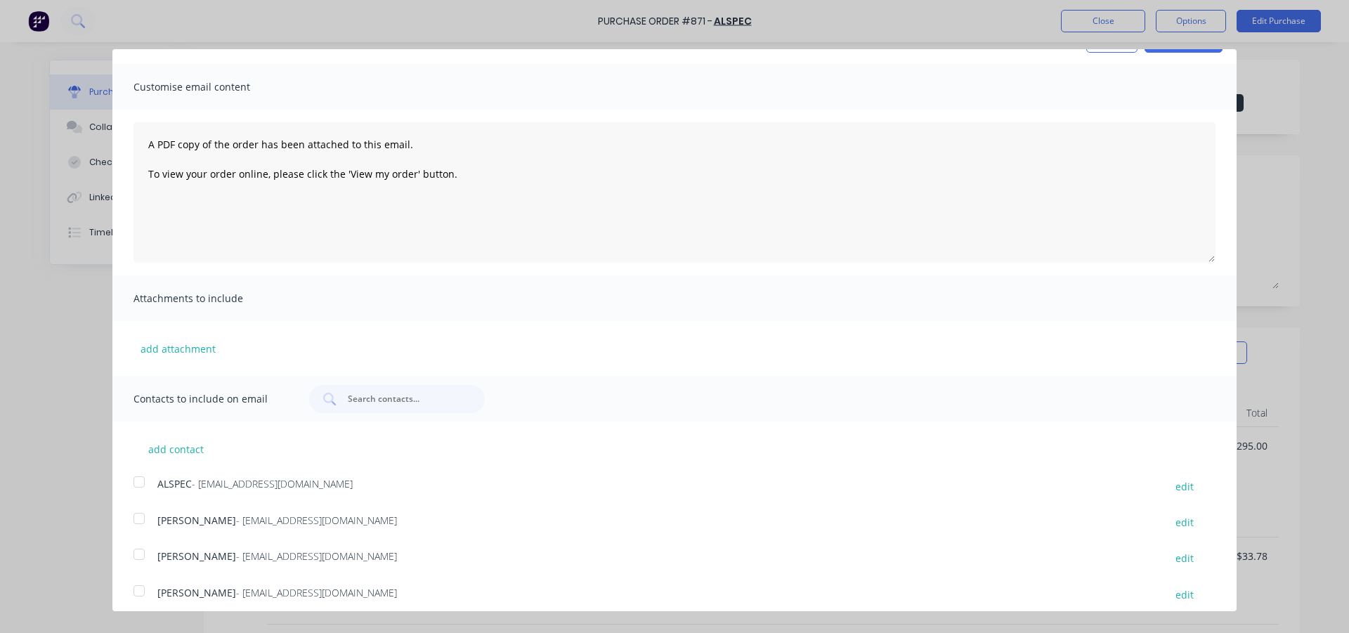
scroll to position [77, 0]
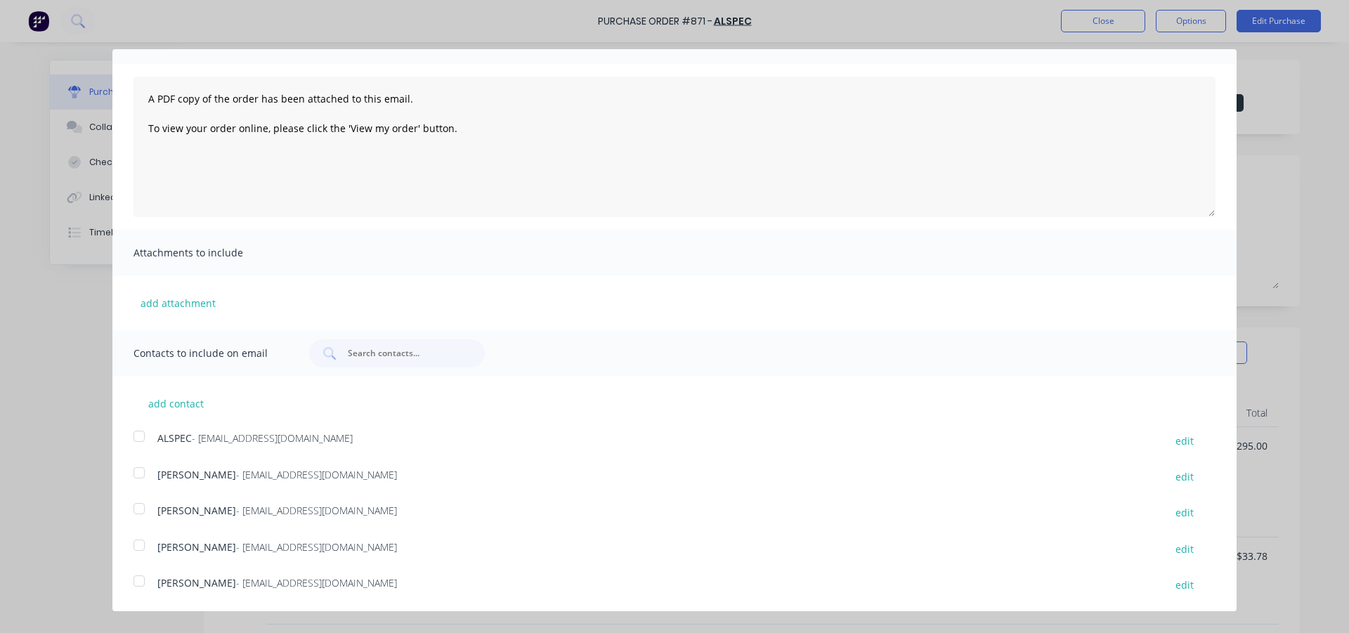
click at [142, 435] on div at bounding box center [139, 436] width 28 height 28
click at [135, 476] on div at bounding box center [139, 473] width 28 height 28
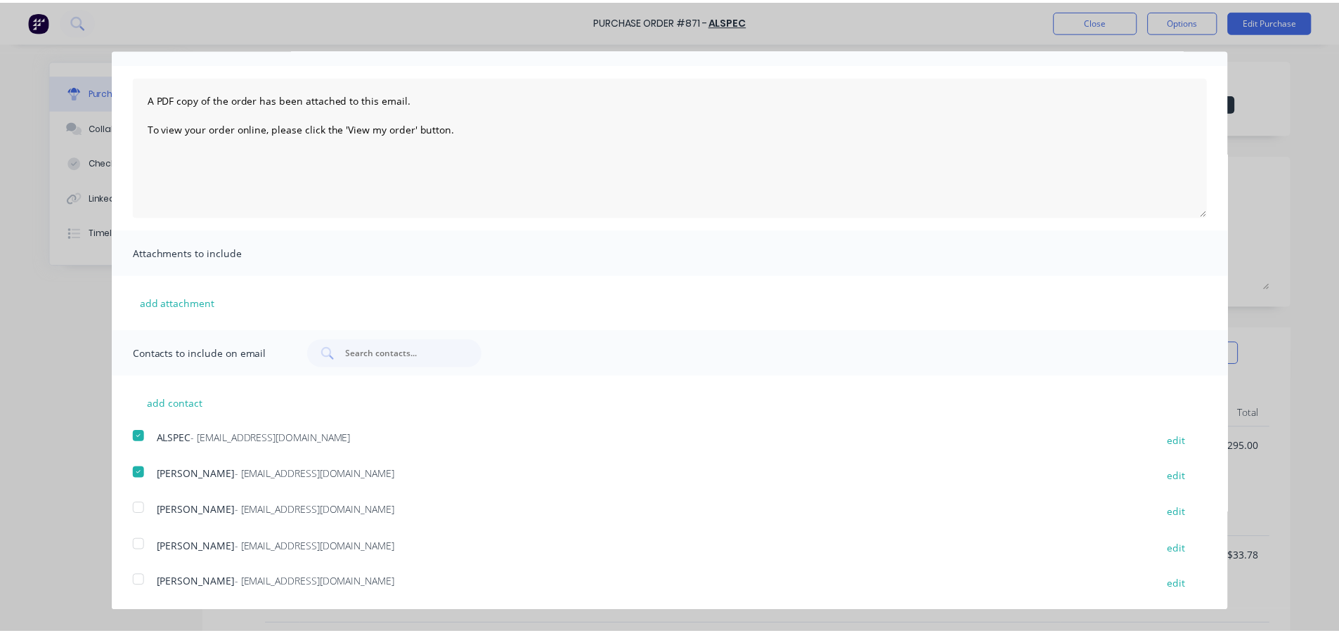
scroll to position [0, 0]
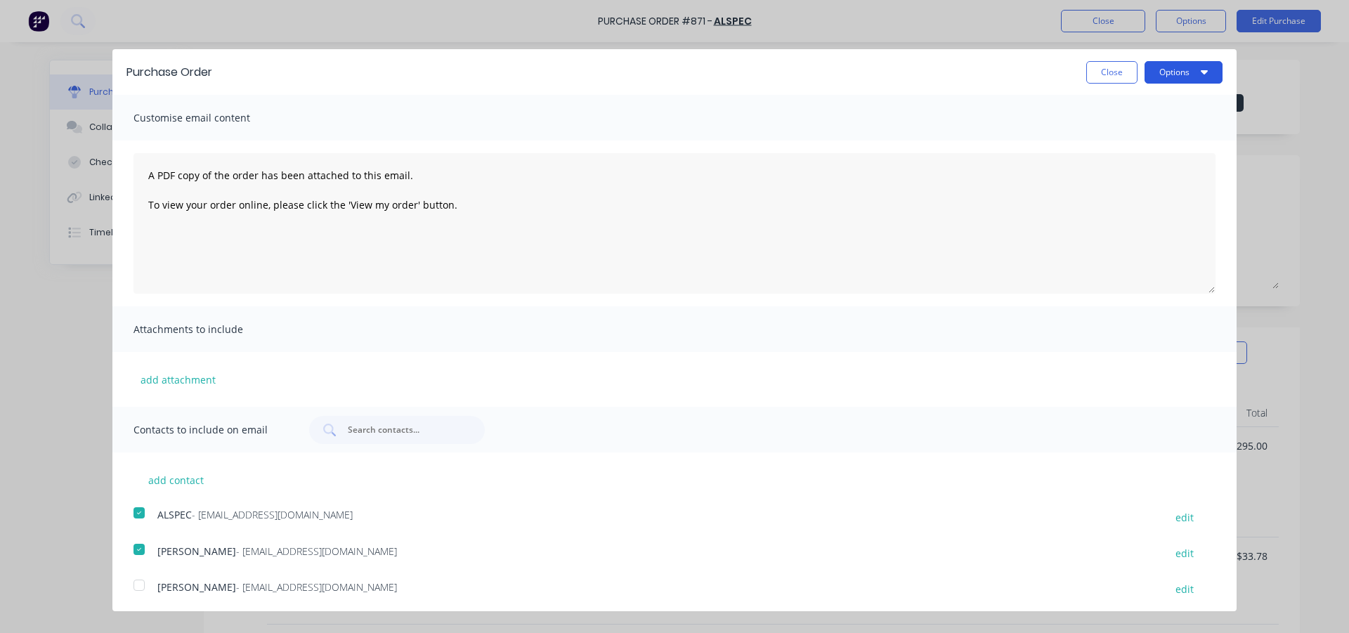
click at [1179, 76] on button "Options" at bounding box center [1184, 72] width 78 height 22
click at [1108, 134] on div "Email" at bounding box center [1156, 136] width 108 height 20
type textarea "x"
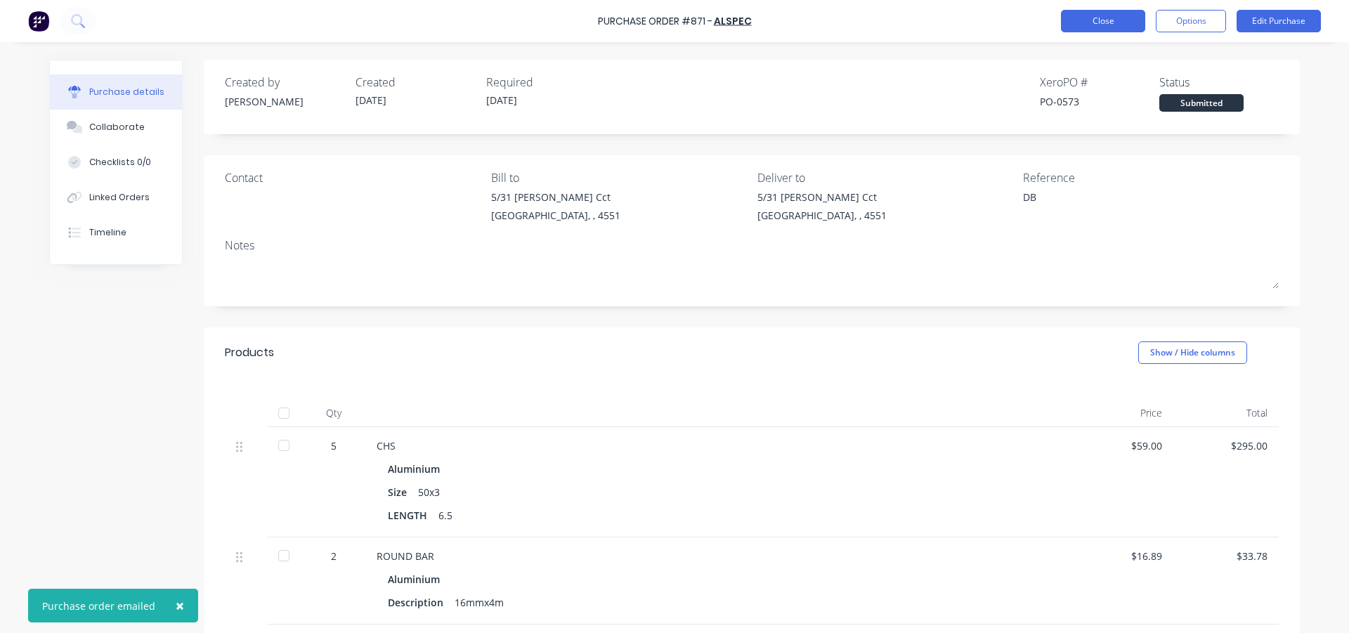
click at [1108, 19] on button "Close" at bounding box center [1103, 21] width 84 height 22
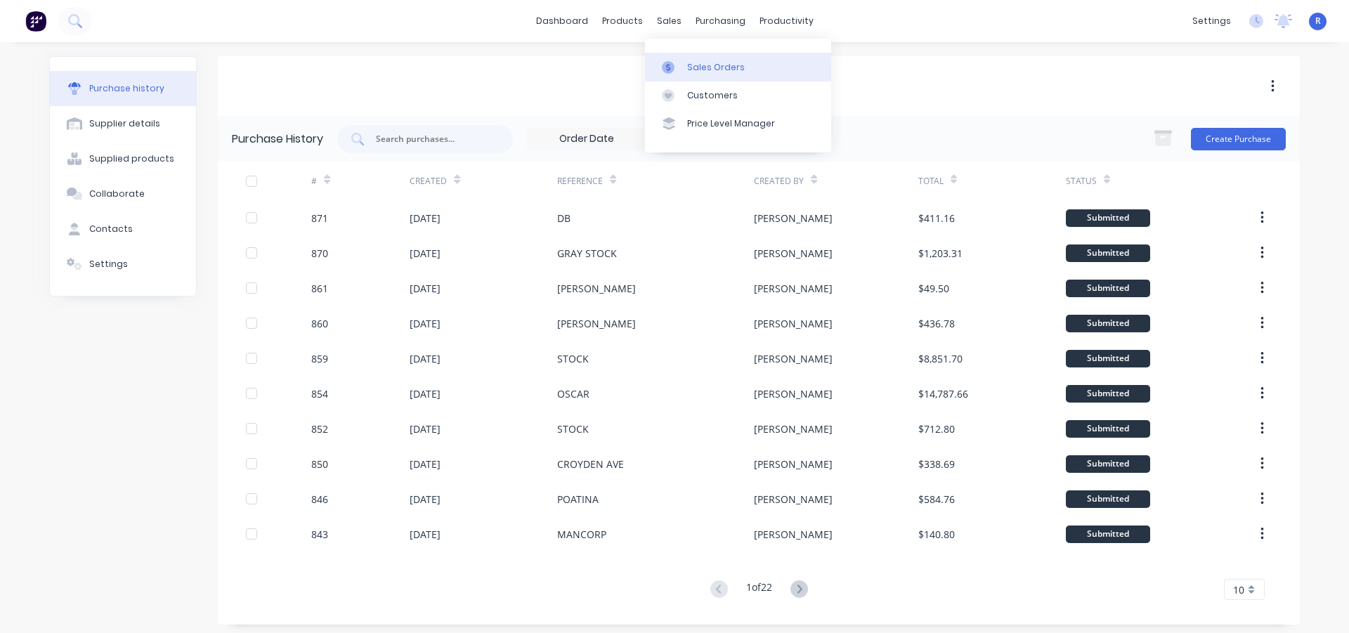
click at [696, 61] on div "Sales Orders" at bounding box center [716, 67] width 58 height 13
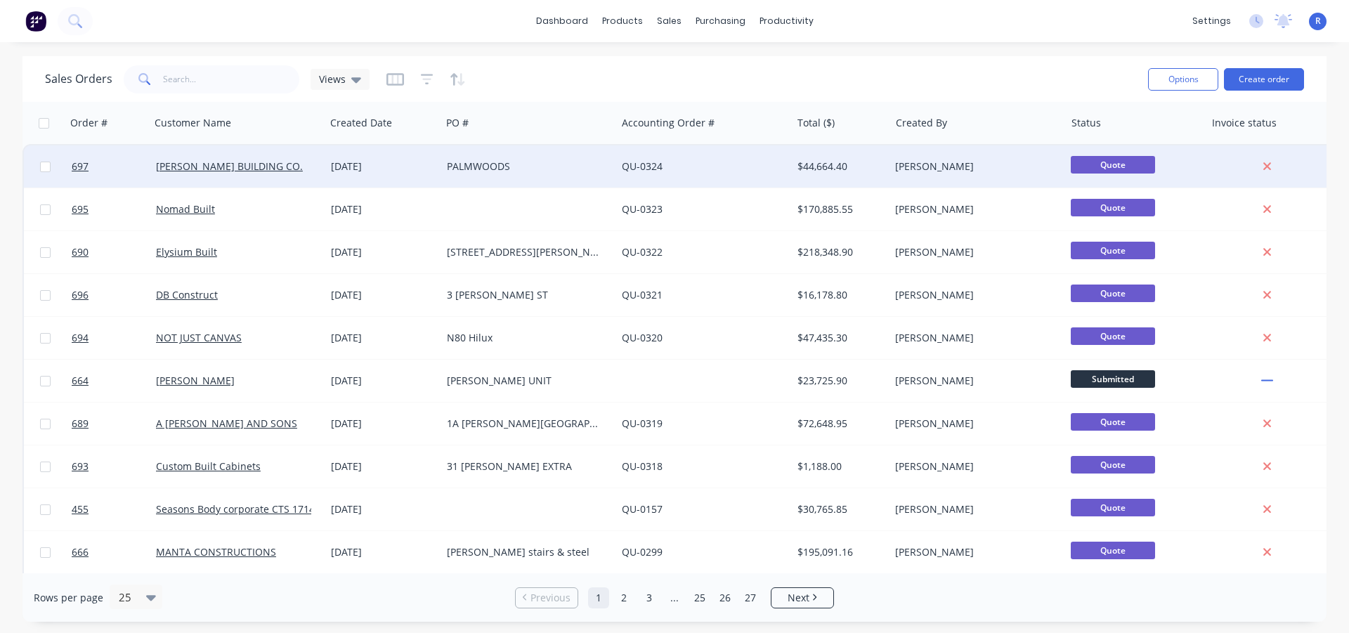
click at [515, 160] on div "PALMWOODS" at bounding box center [525, 167] width 156 height 14
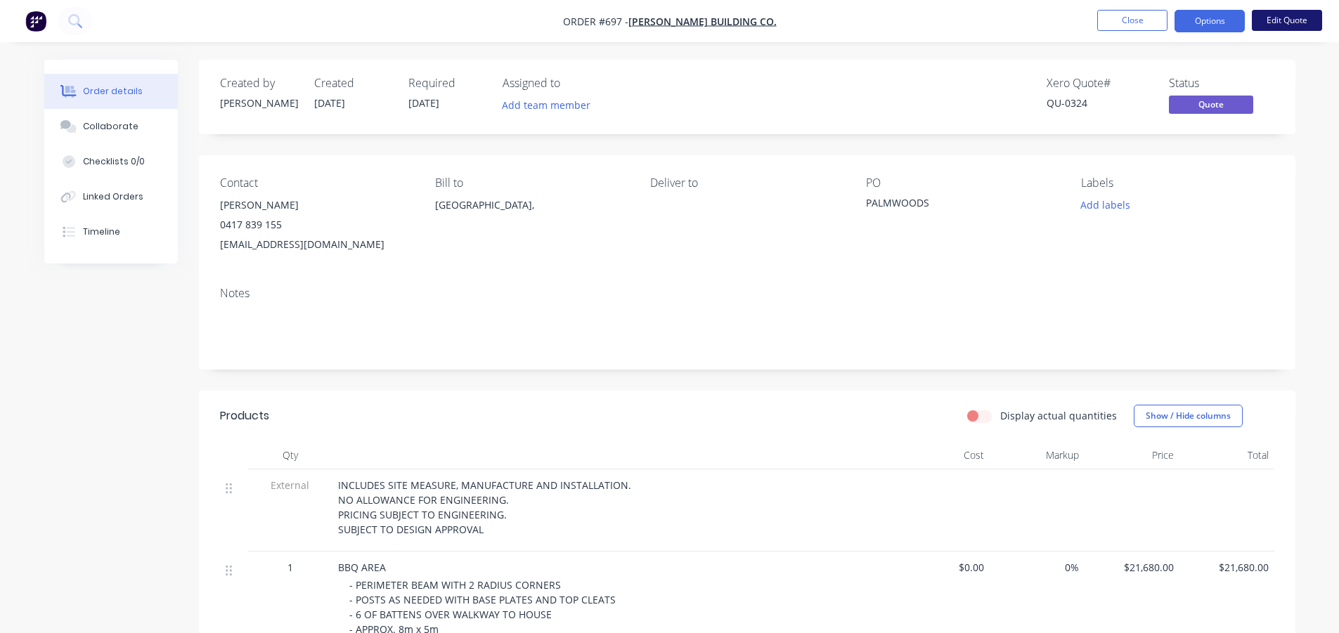
click at [1283, 18] on button "Edit Quote" at bounding box center [1287, 20] width 70 height 21
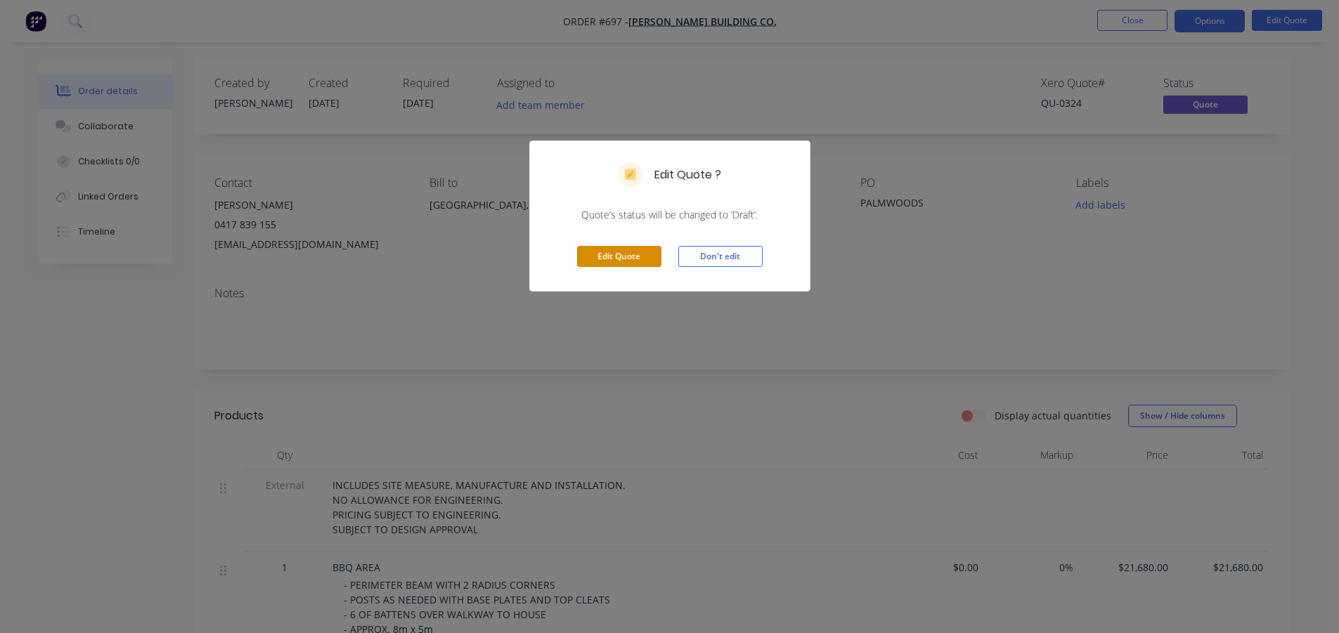
click at [635, 256] on button "Edit Quote" at bounding box center [619, 256] width 84 height 21
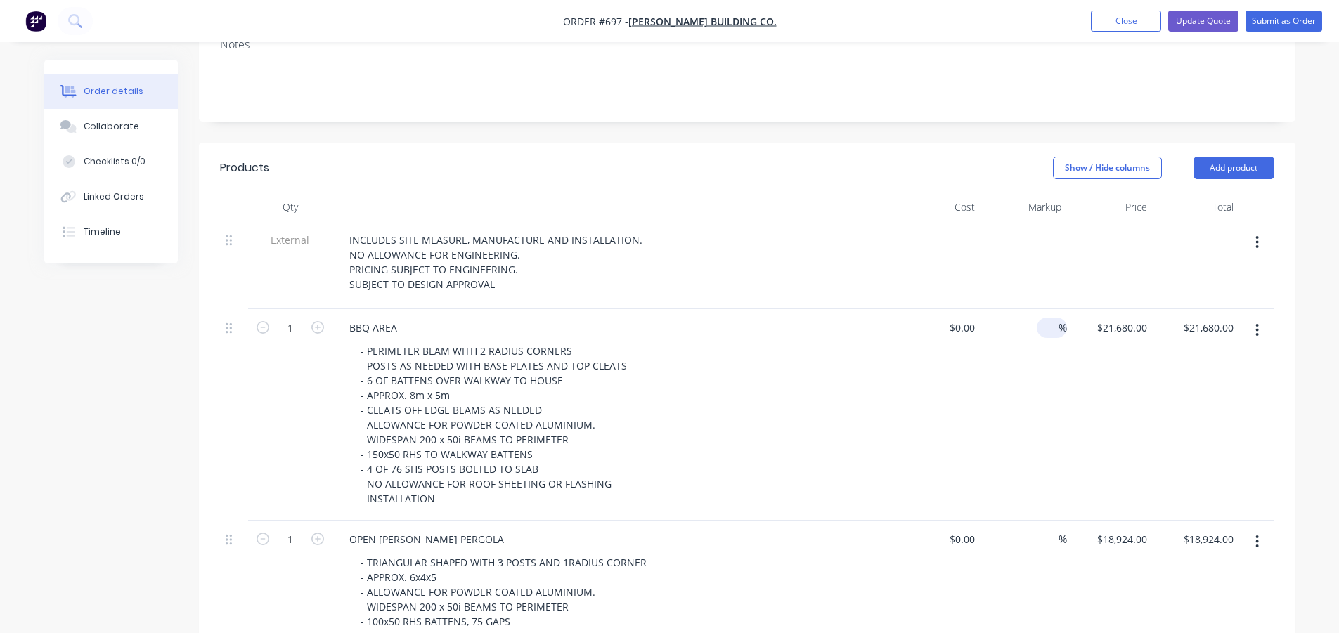
scroll to position [281, 0]
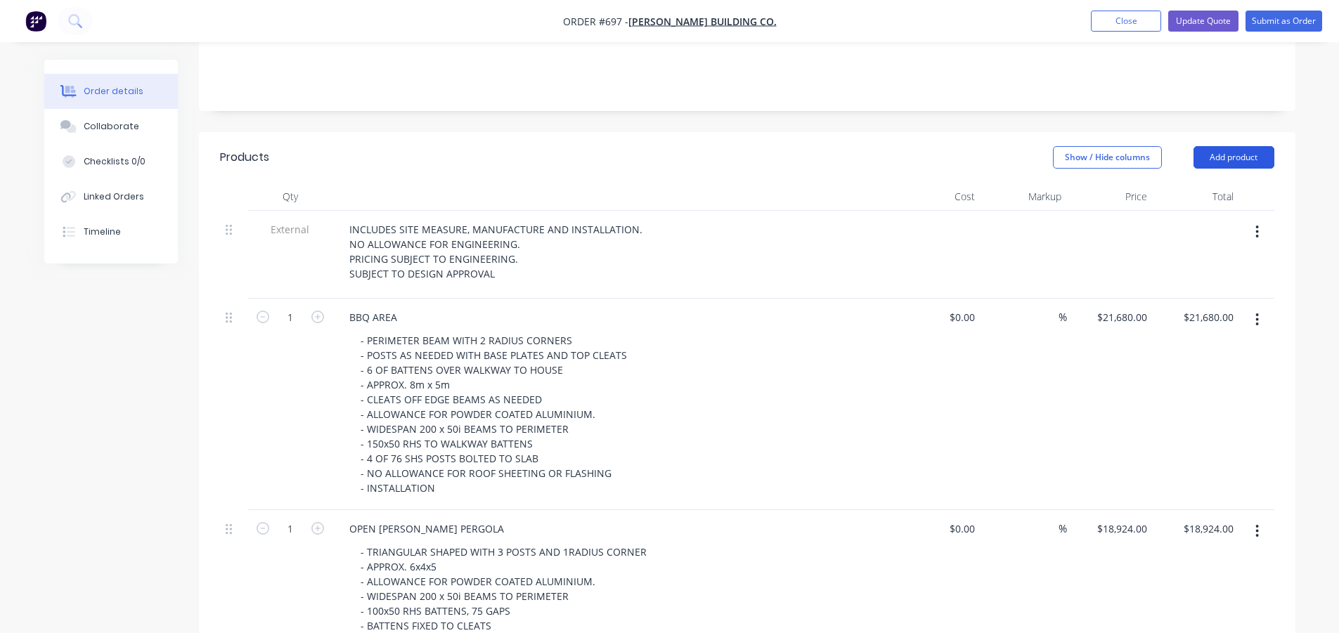
click at [1236, 146] on button "Add product" at bounding box center [1233, 157] width 81 height 22
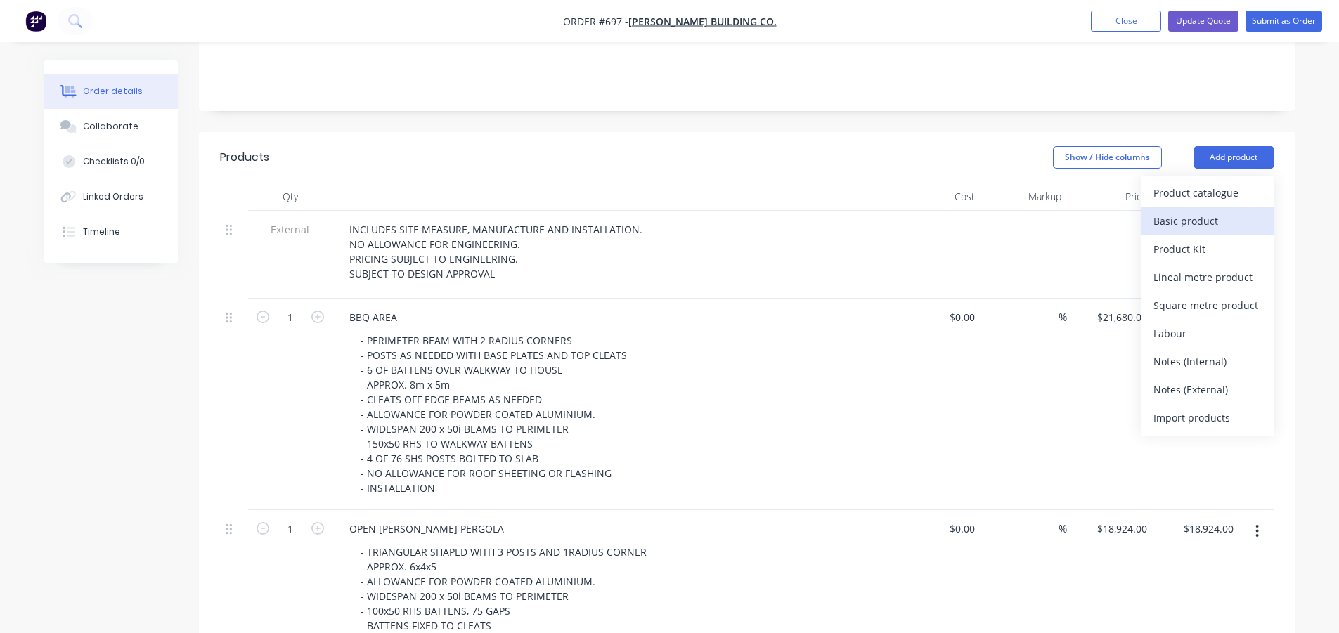
click at [1167, 211] on div "Basic product" at bounding box center [1207, 221] width 108 height 20
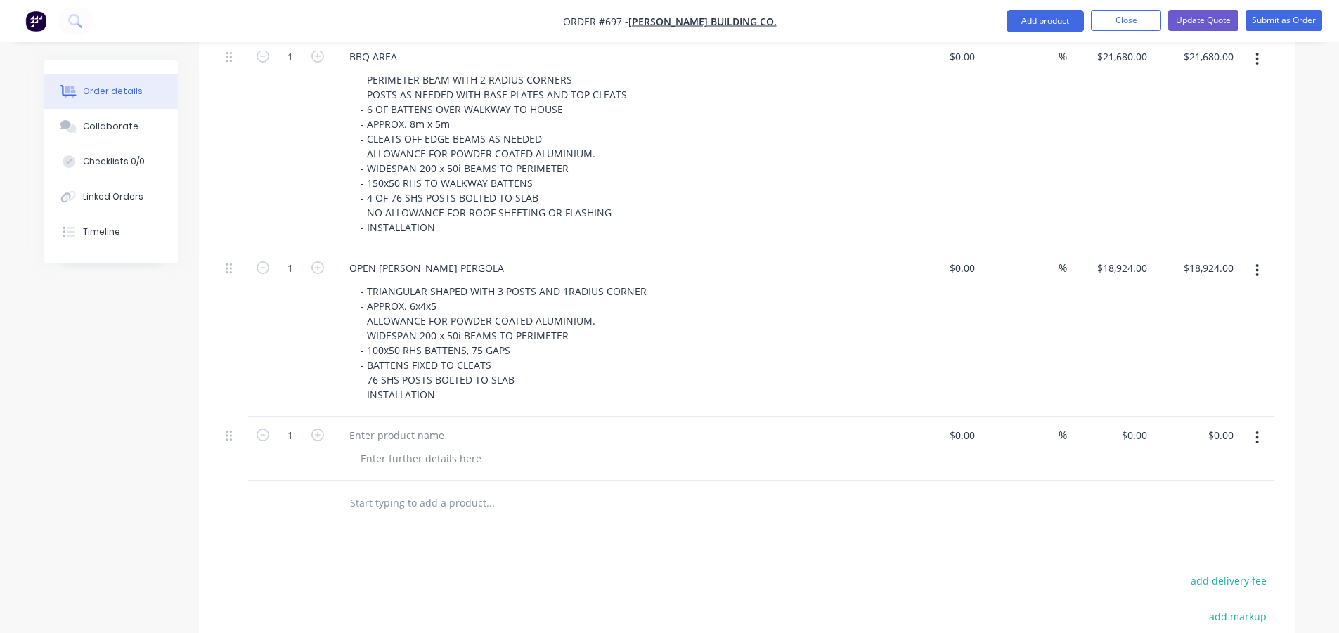
scroll to position [633, 0]
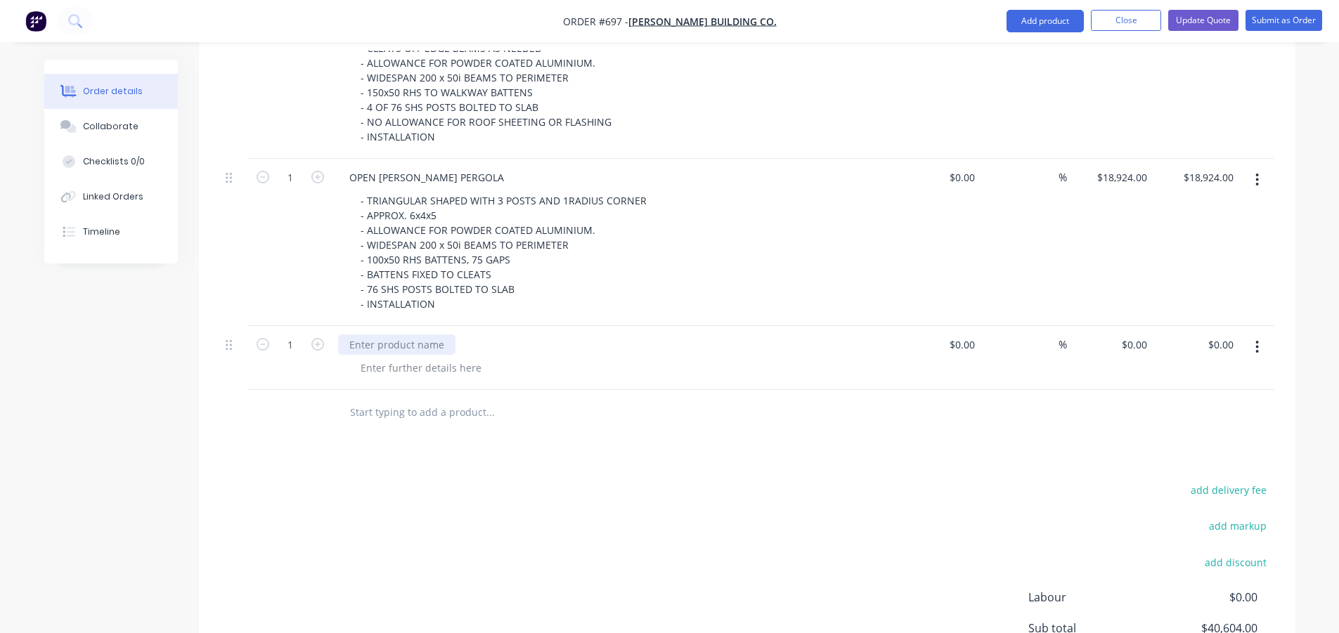
click at [424, 335] on div at bounding box center [396, 345] width 117 height 20
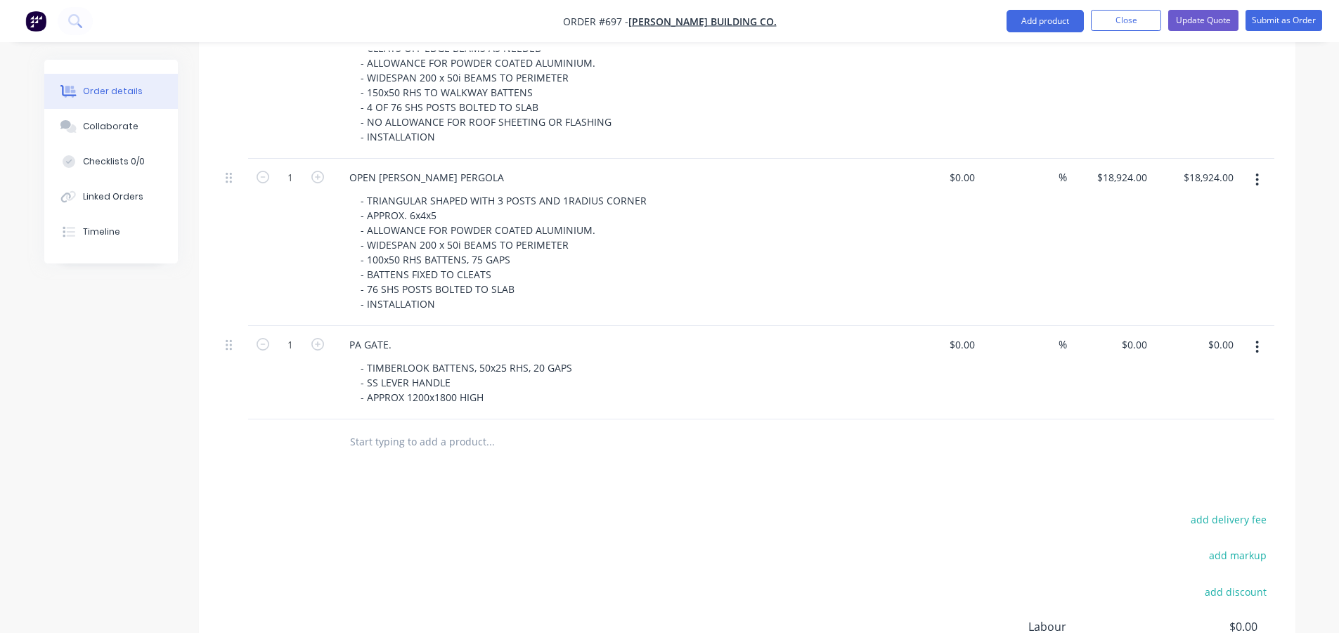
click at [621, 358] on div "- TIMBERLOOK BATTENS, 50x25 RHS, 20 GAPS - SS LEVER HANDLE - APPROX 1200x1800 H…" at bounding box center [619, 383] width 540 height 50
click at [1147, 335] on input "0" at bounding box center [1136, 345] width 32 height 20
type input "$2,850.00"
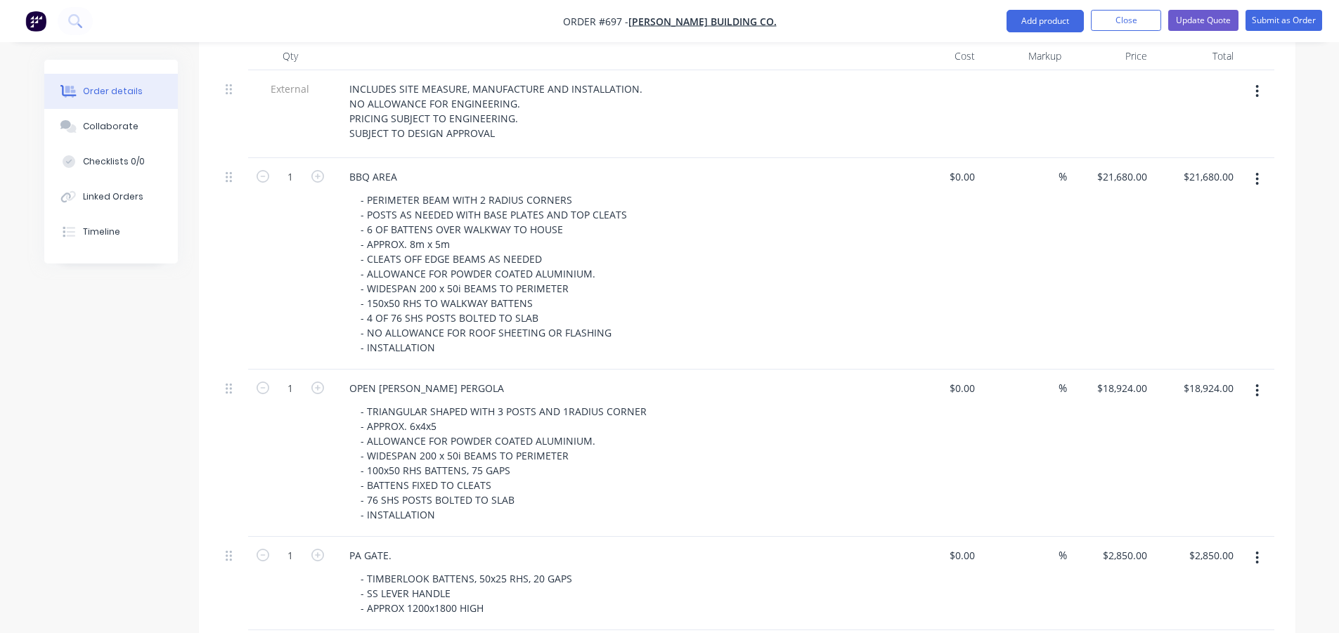
scroll to position [0, 0]
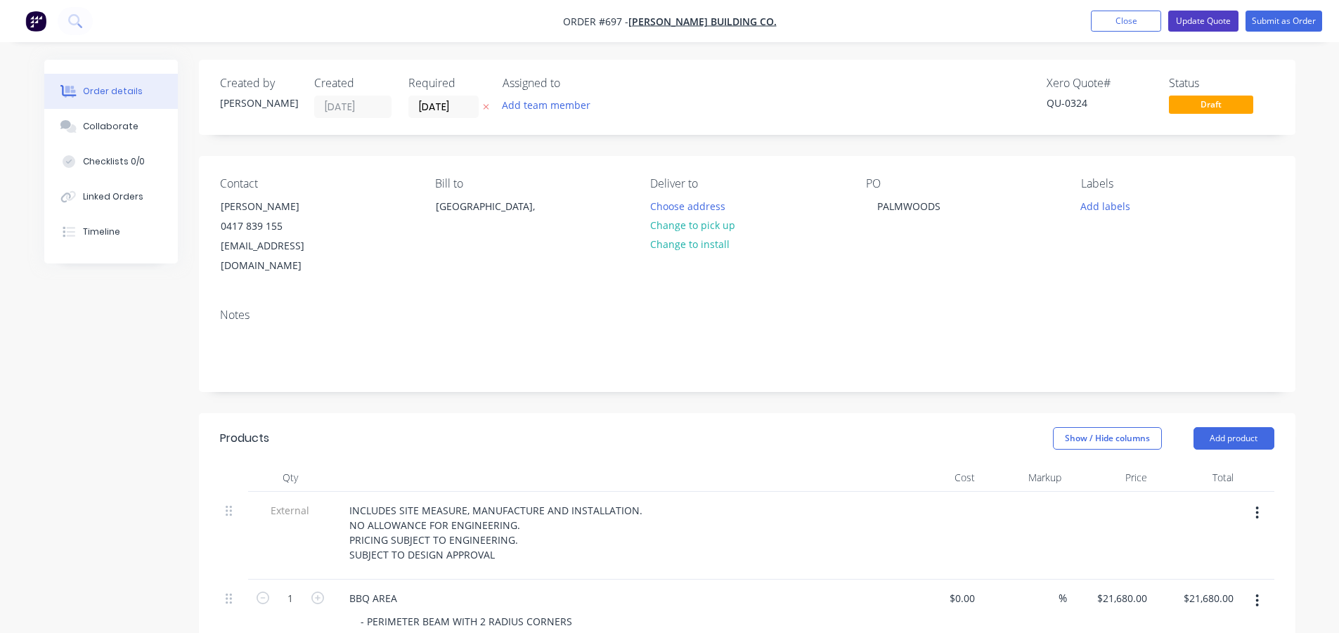
click at [1200, 20] on button "Update Quote" at bounding box center [1203, 21] width 70 height 21
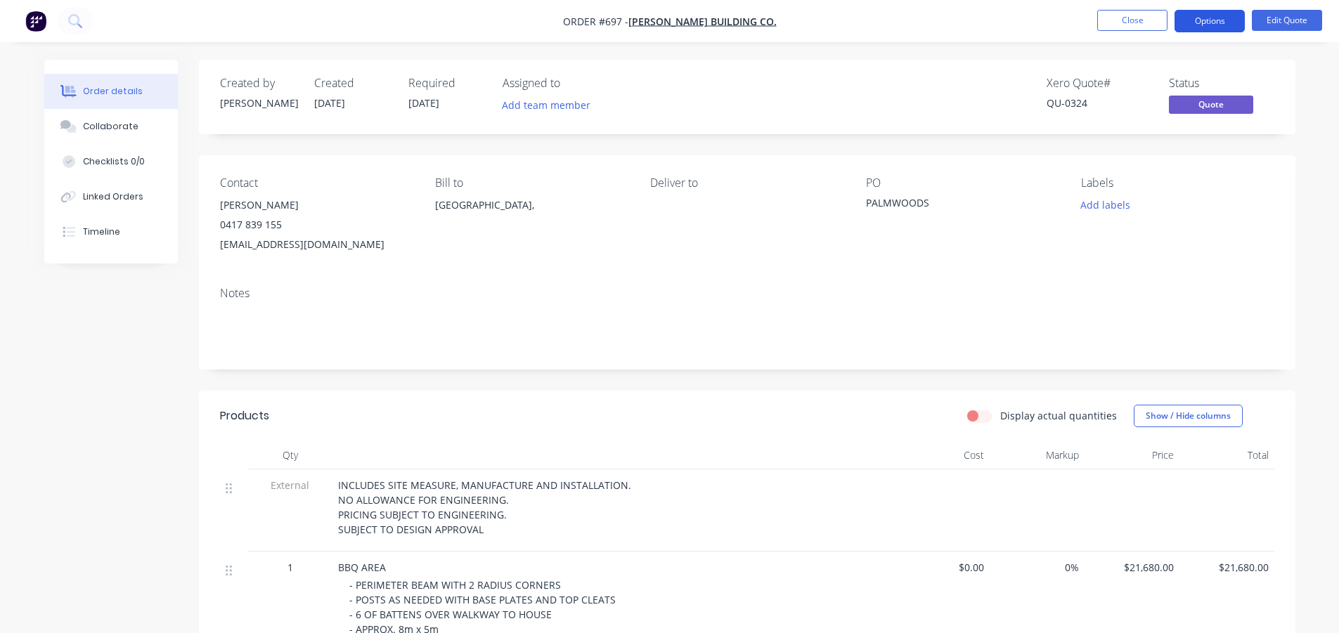
click at [1196, 25] on button "Options" at bounding box center [1209, 21] width 70 height 22
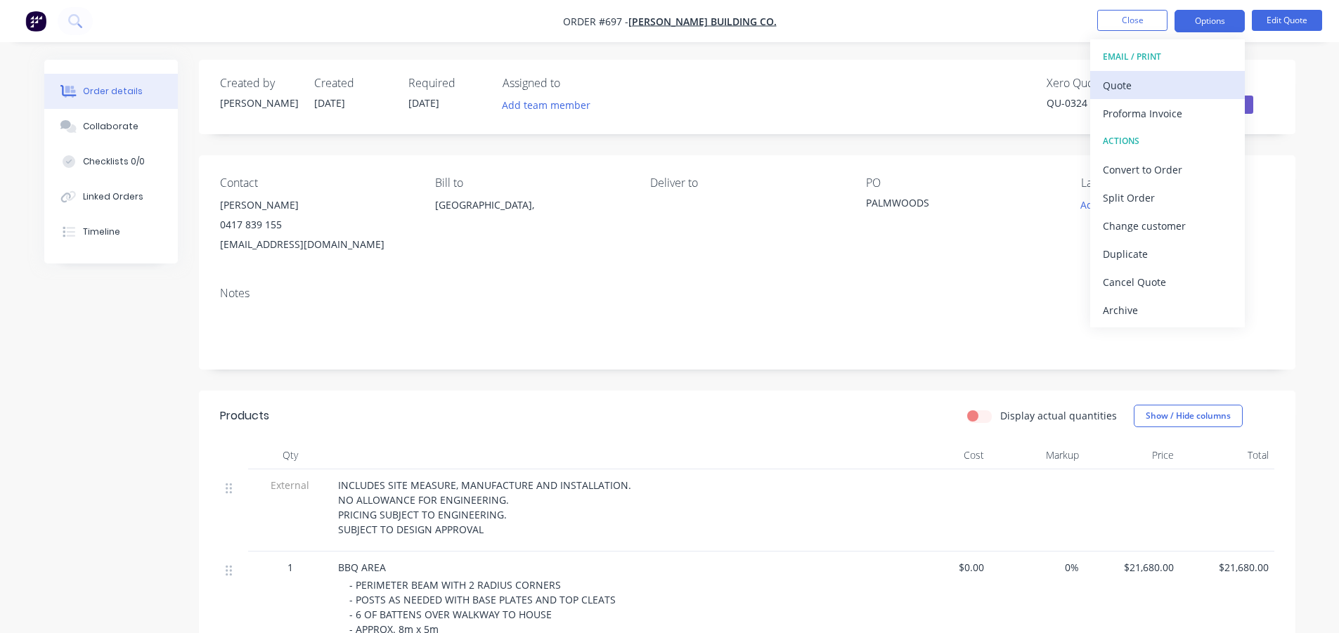
click at [1136, 82] on div "Quote" at bounding box center [1167, 85] width 129 height 20
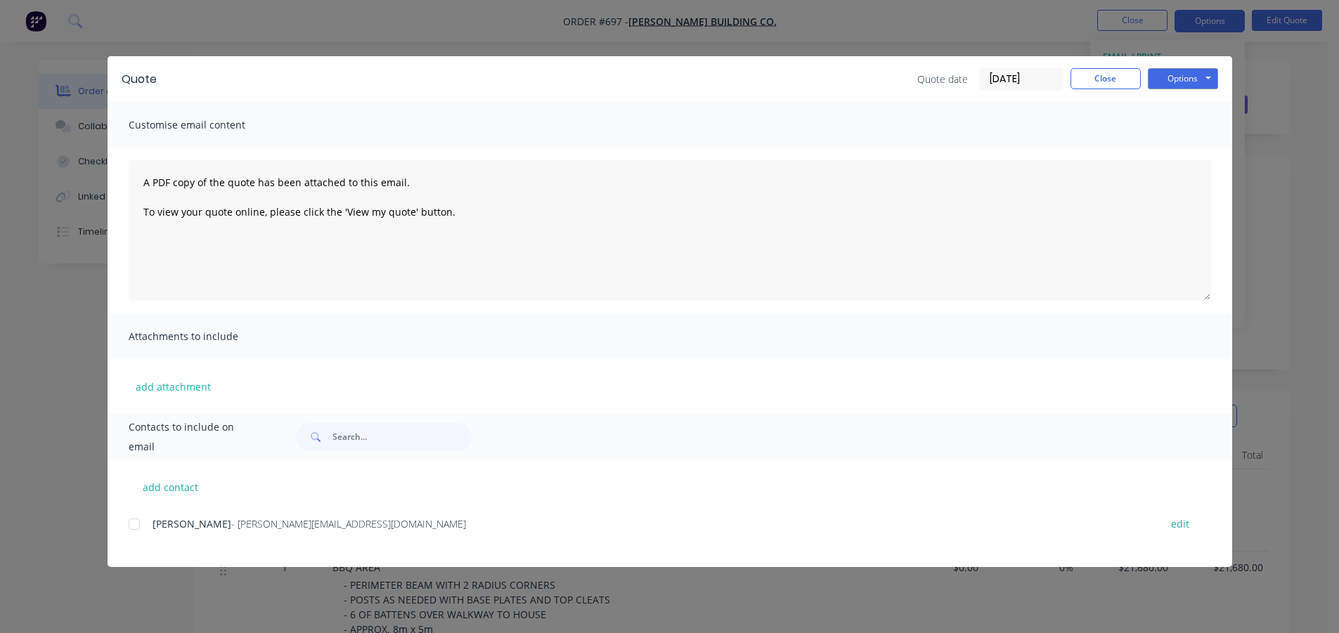
click at [136, 526] on div at bounding box center [134, 524] width 28 height 28
click at [1179, 74] on button "Options" at bounding box center [1183, 78] width 70 height 21
click at [1181, 124] on button "Print" at bounding box center [1193, 126] width 90 height 23
click at [1082, 75] on button "Close" at bounding box center [1105, 78] width 70 height 21
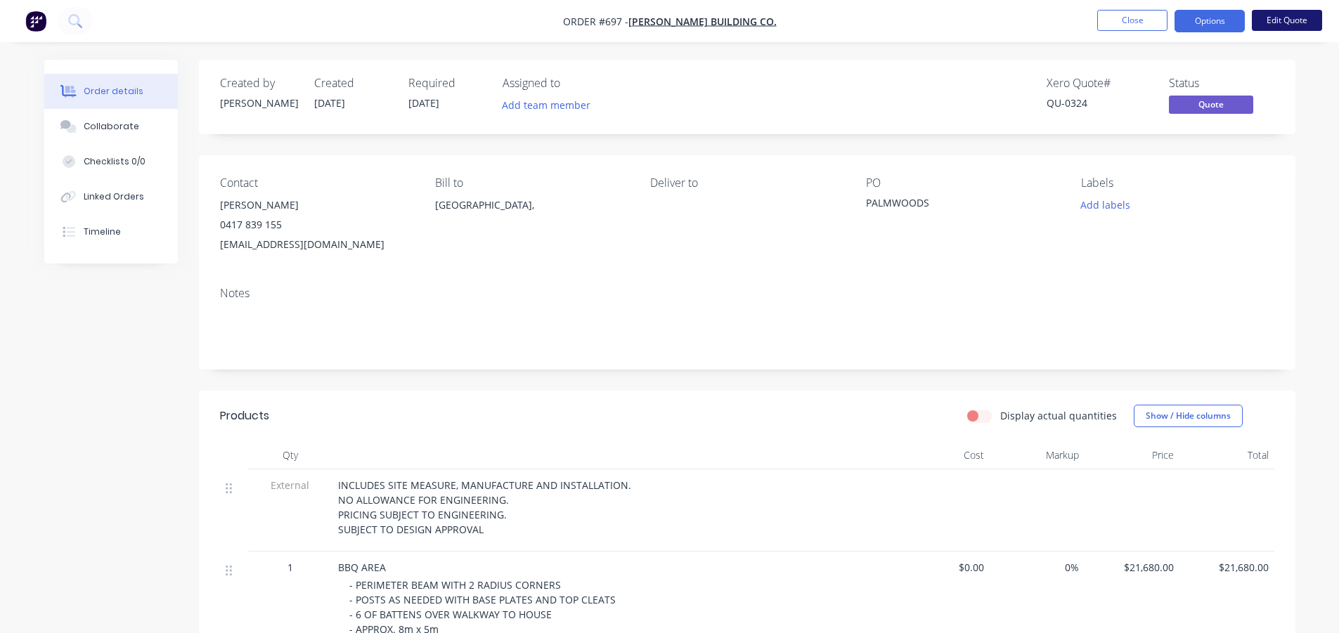
click at [1297, 18] on button "Edit Quote" at bounding box center [1287, 20] width 70 height 21
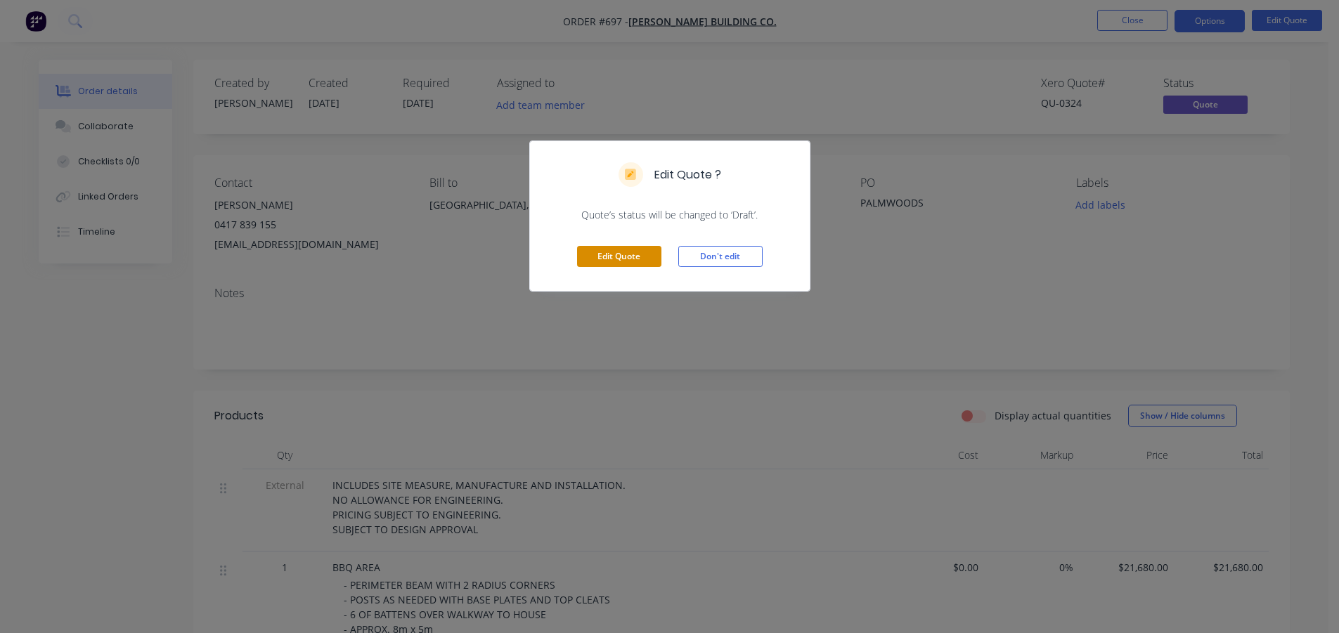
click at [619, 256] on button "Edit Quote" at bounding box center [619, 256] width 84 height 21
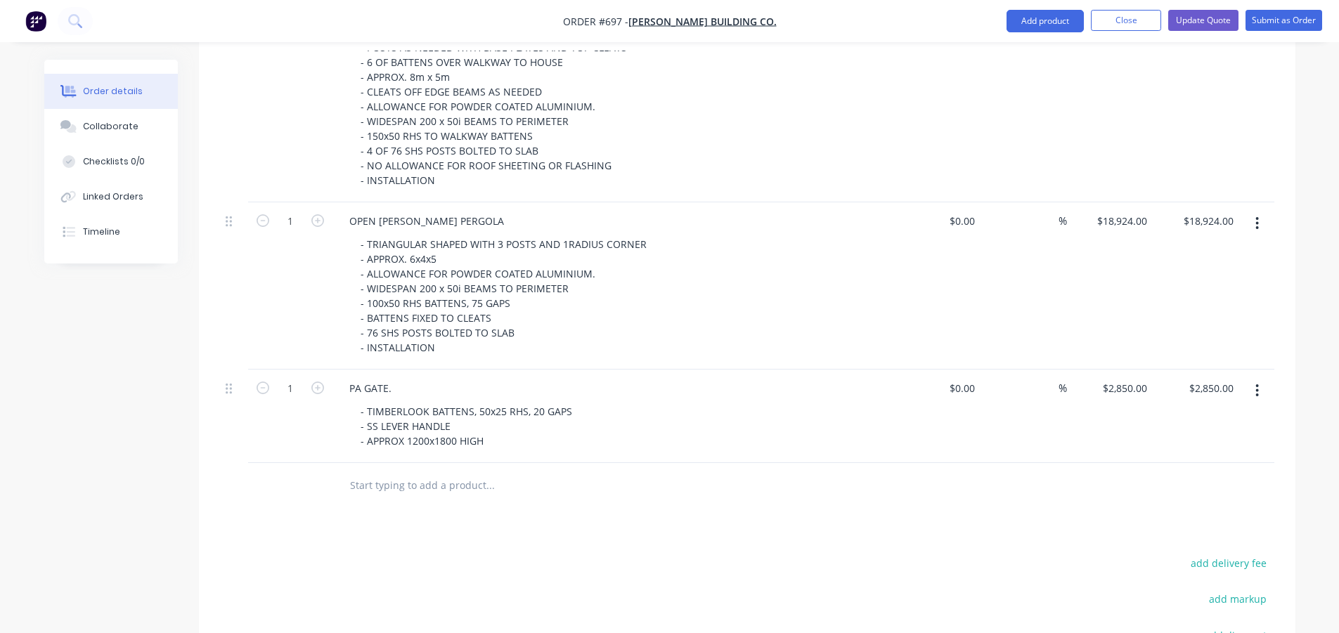
scroll to position [633, 0]
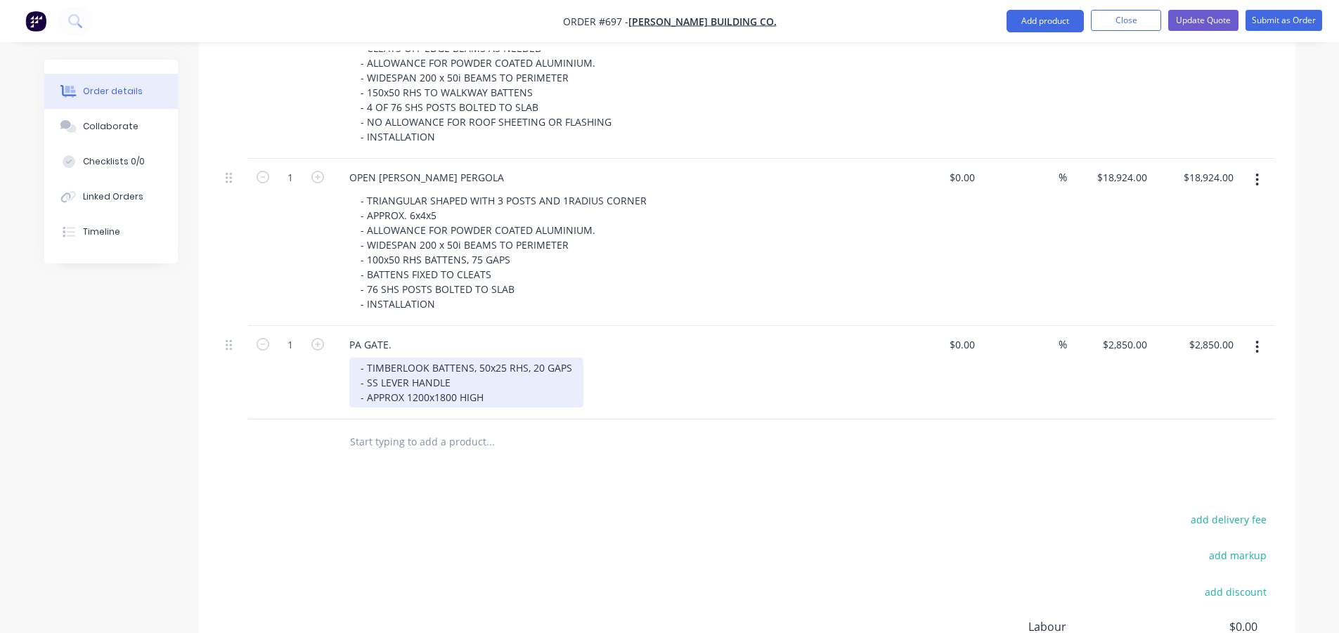
click at [493, 377] on div "- TIMBERLOOK BATTENS, 50x25 RHS, 20 GAPS - SS LEVER HANDLE - APPROX 1200x1800 H…" at bounding box center [466, 383] width 234 height 50
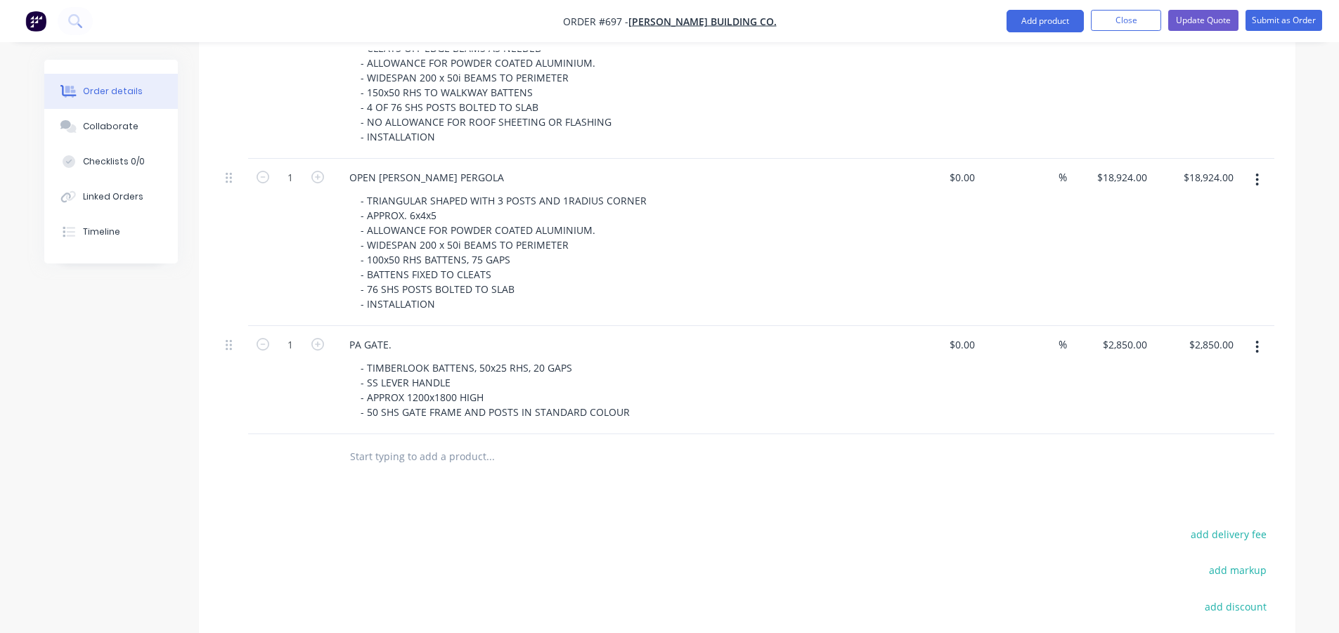
click at [622, 477] on div "Products Show / Hide columns Add product Qty Cost Markup Price Total External I…" at bounding box center [747, 299] width 1096 height 1037
click at [1186, 23] on button "Update Quote" at bounding box center [1203, 20] width 70 height 21
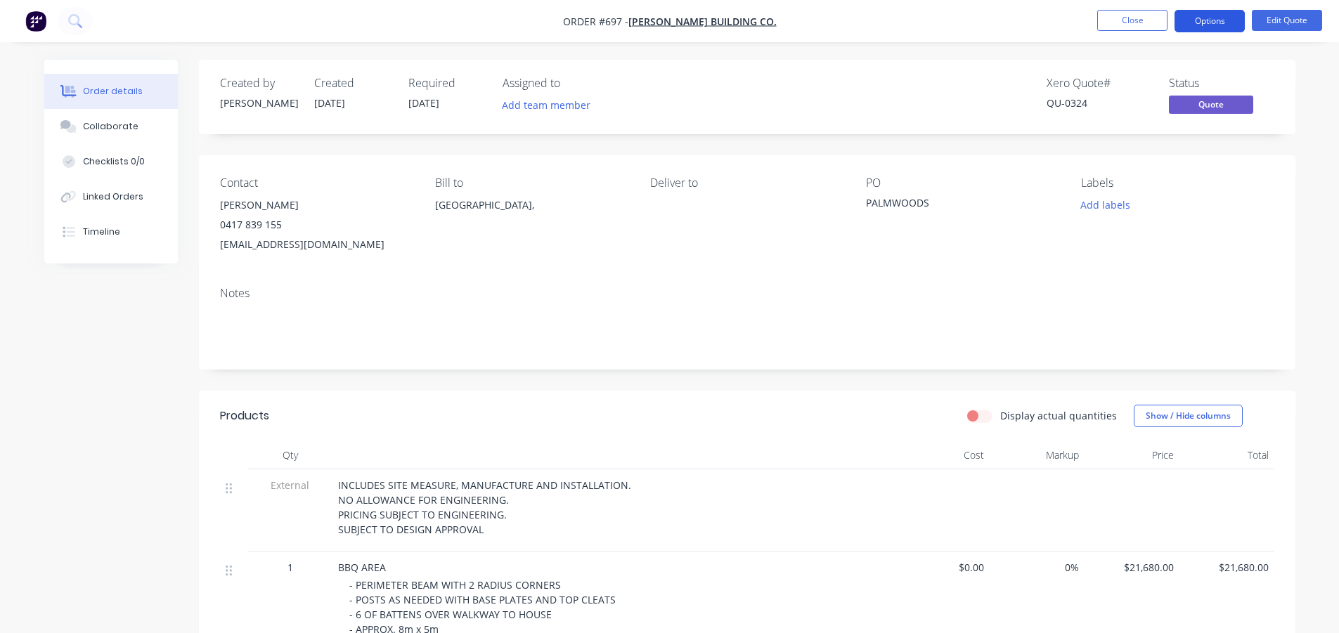
click at [1192, 20] on button "Options" at bounding box center [1209, 21] width 70 height 22
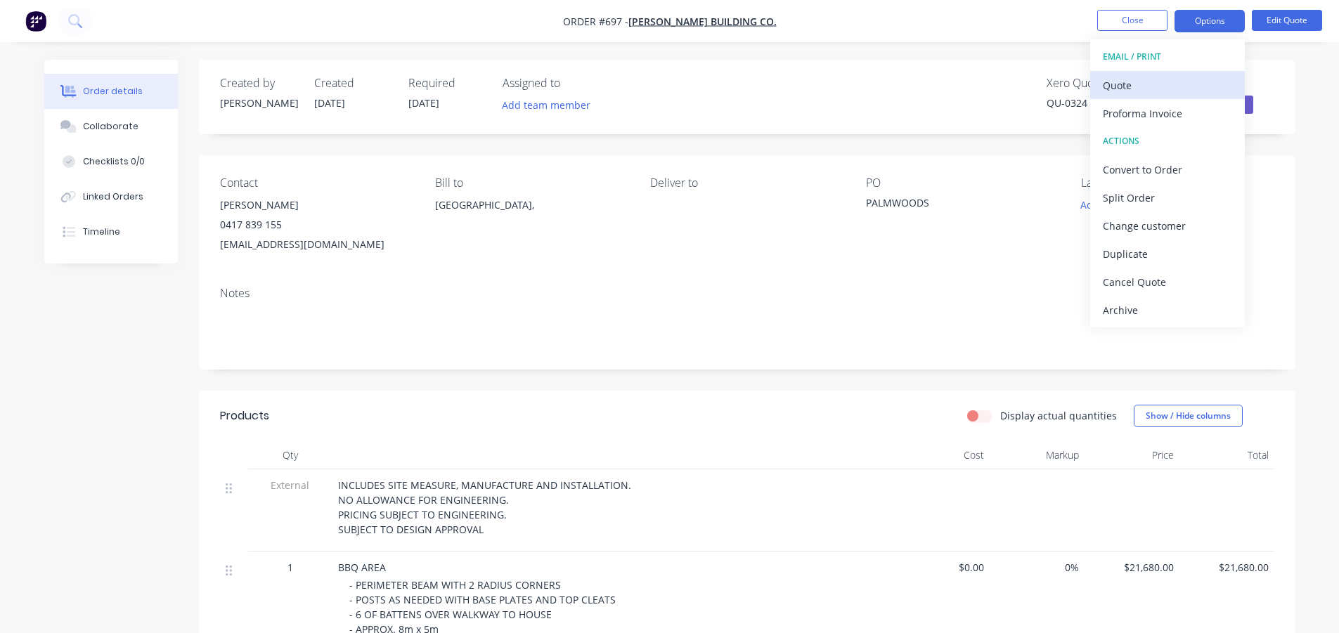
click at [1104, 91] on div "Quote" at bounding box center [1167, 85] width 129 height 20
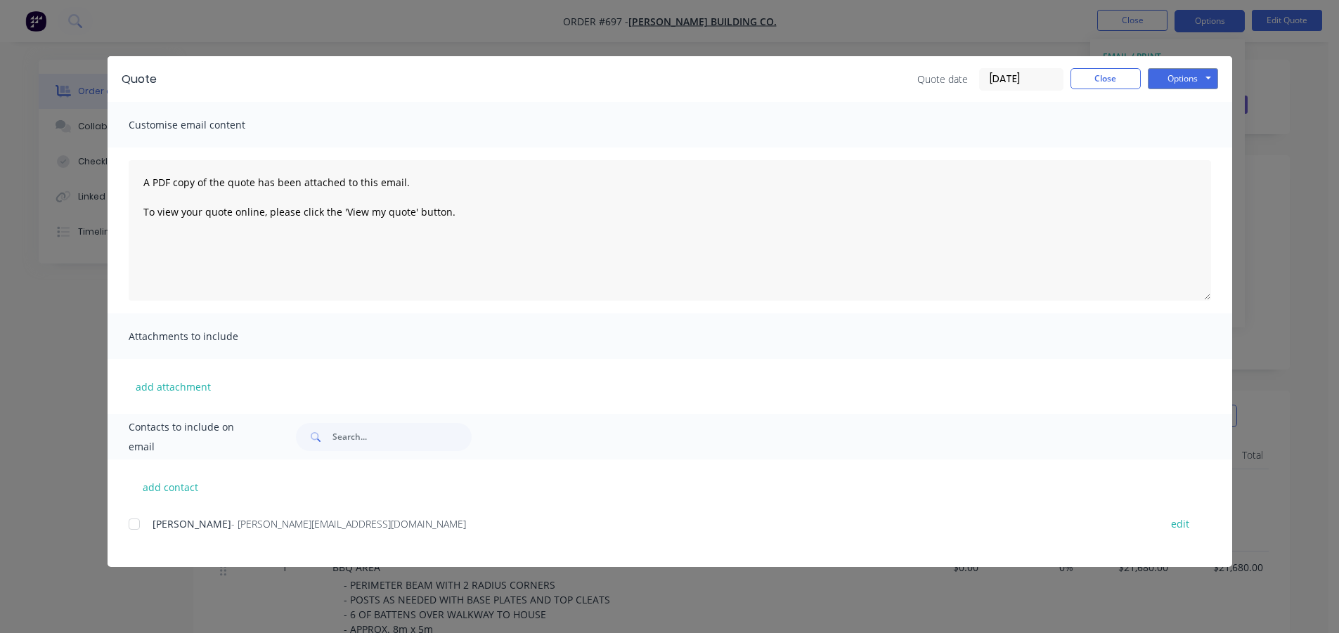
click at [136, 524] on div at bounding box center [134, 524] width 28 height 28
click at [1181, 79] on button "Options" at bounding box center [1183, 78] width 70 height 21
click at [1175, 127] on button "Print" at bounding box center [1193, 126] width 90 height 23
click at [1105, 75] on button "Close" at bounding box center [1105, 78] width 70 height 21
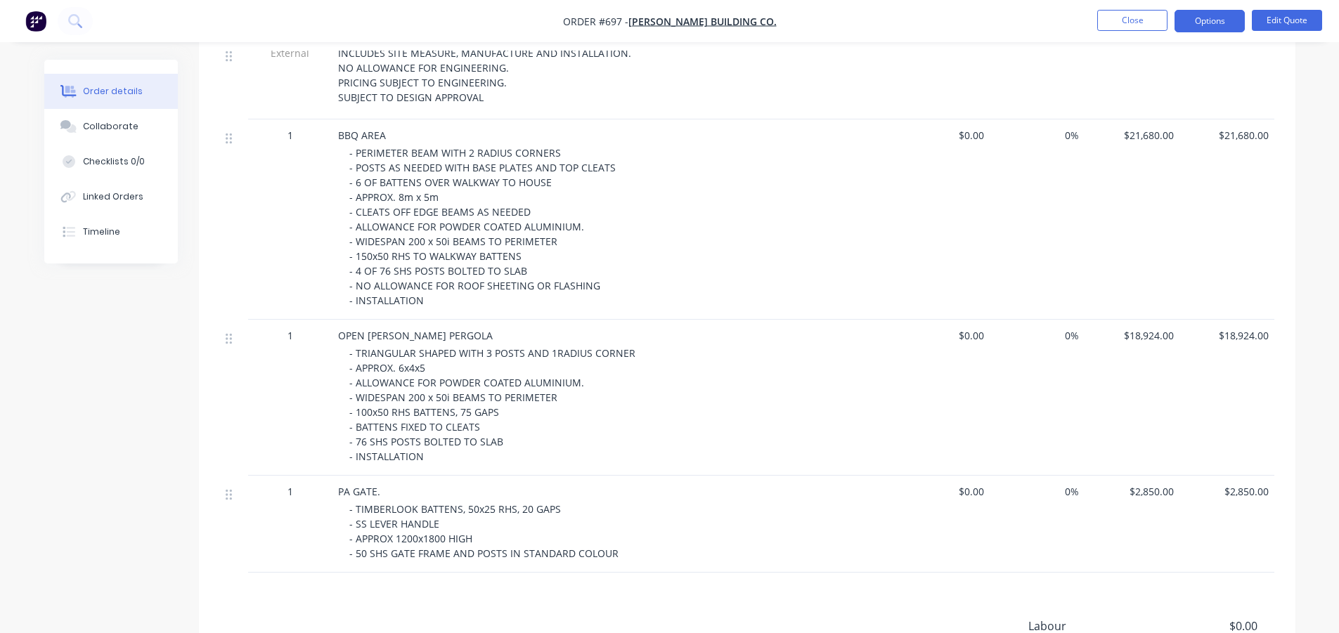
scroll to position [622, 0]
